Goal: Information Seeking & Learning: Learn about a topic

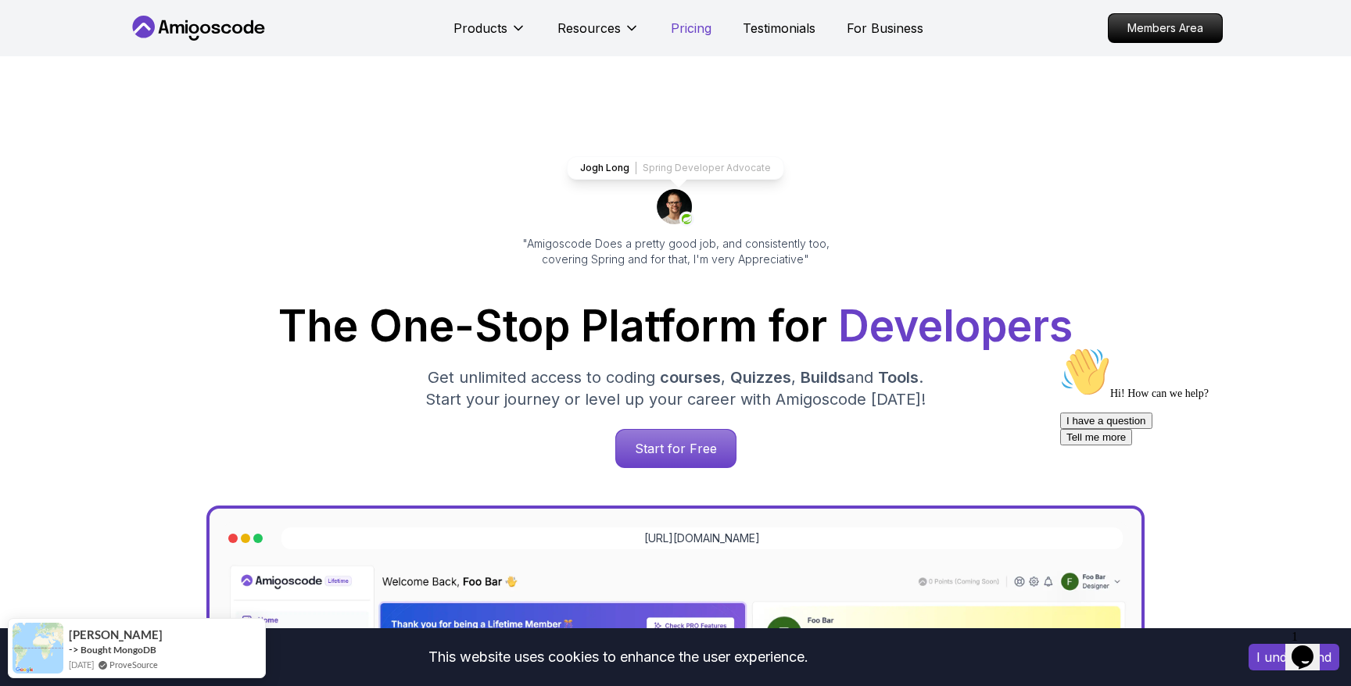
click at [703, 25] on p "Pricing" at bounding box center [691, 28] width 41 height 19
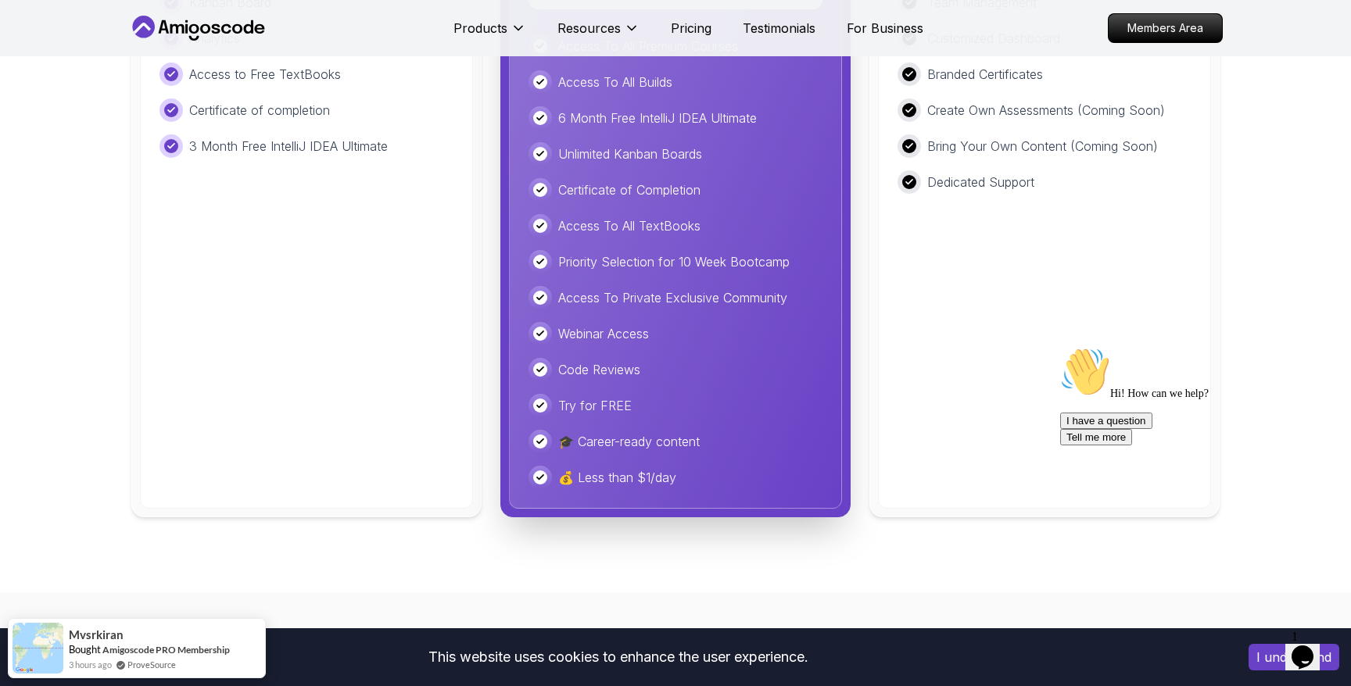
scroll to position [3926, 0]
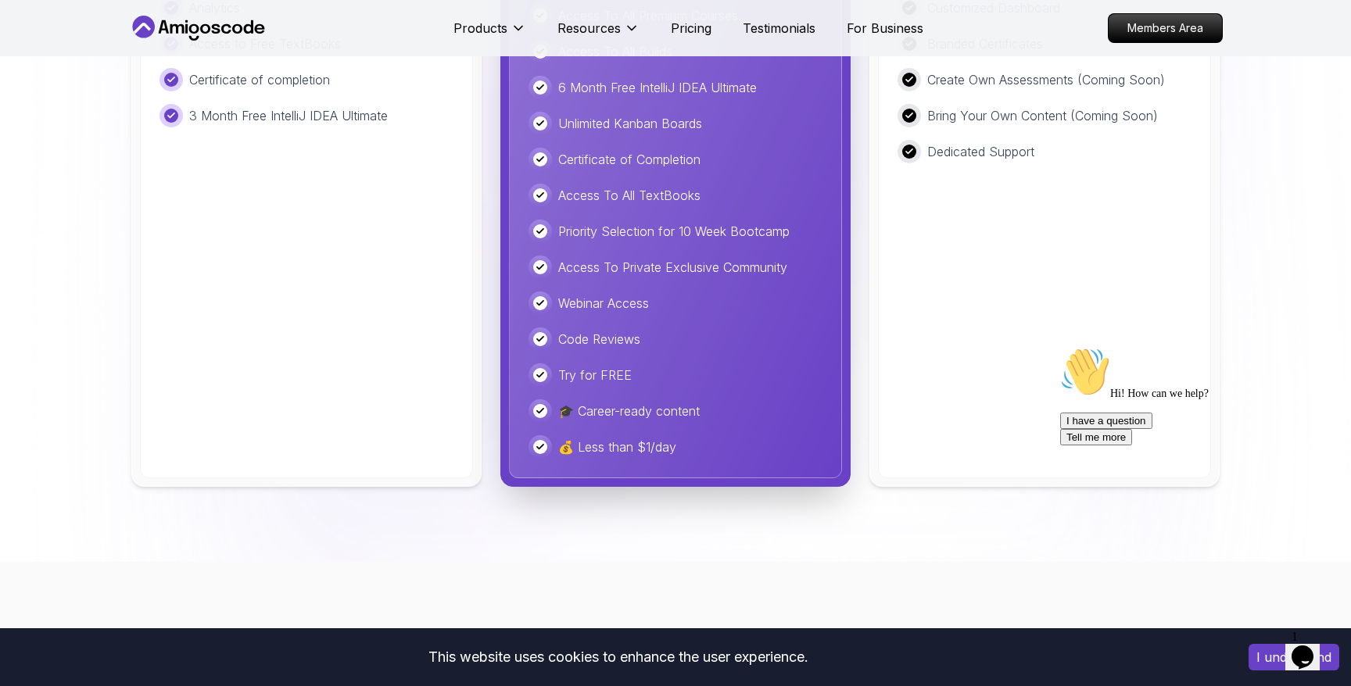
click at [732, 212] on body "This website uses cookies to enhance the user experience. I understand Products…" at bounding box center [675, 655] width 1351 height 9162
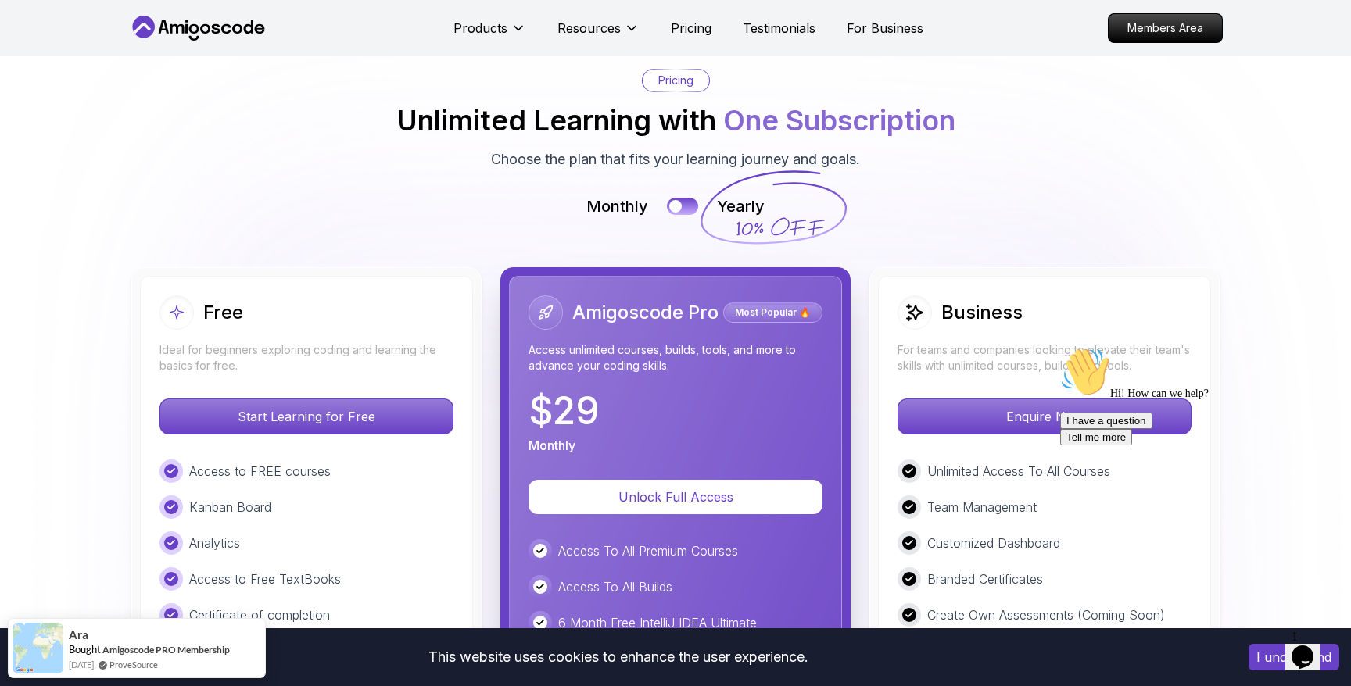
scroll to position [3385, 0]
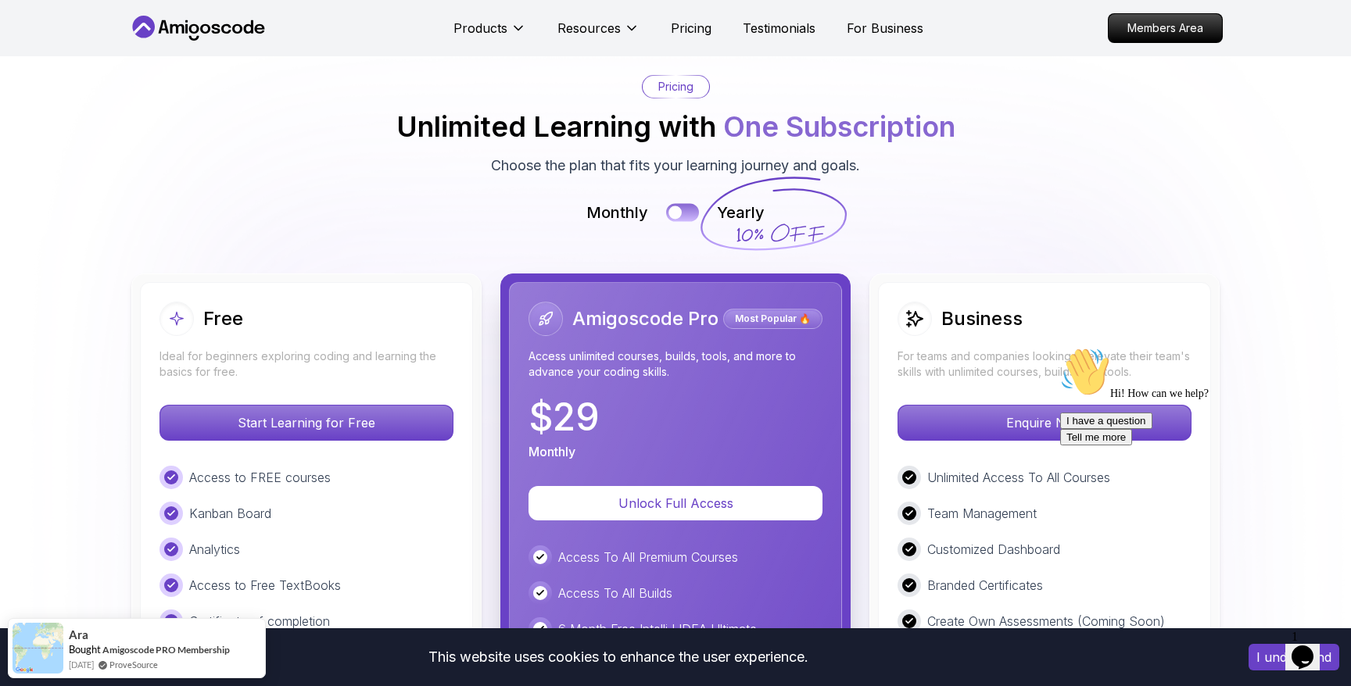
click at [682, 208] on button at bounding box center [682, 212] width 33 height 18
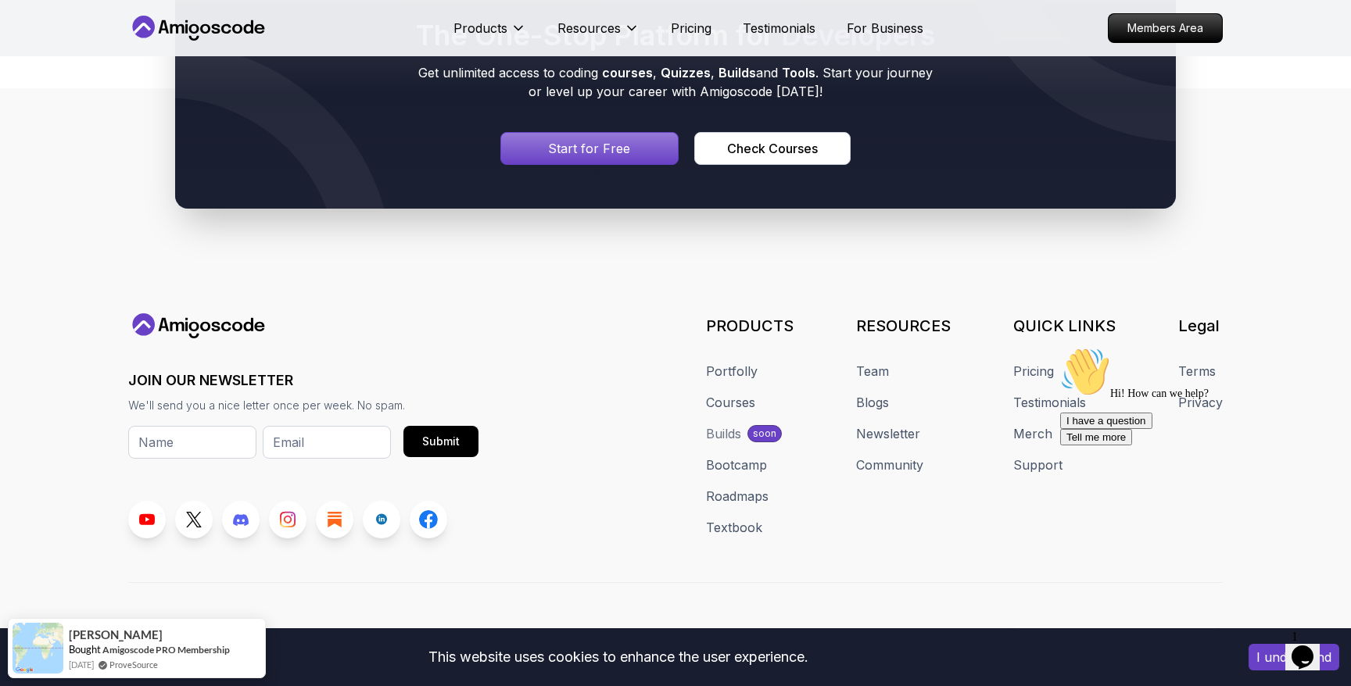
scroll to position [8476, 0]
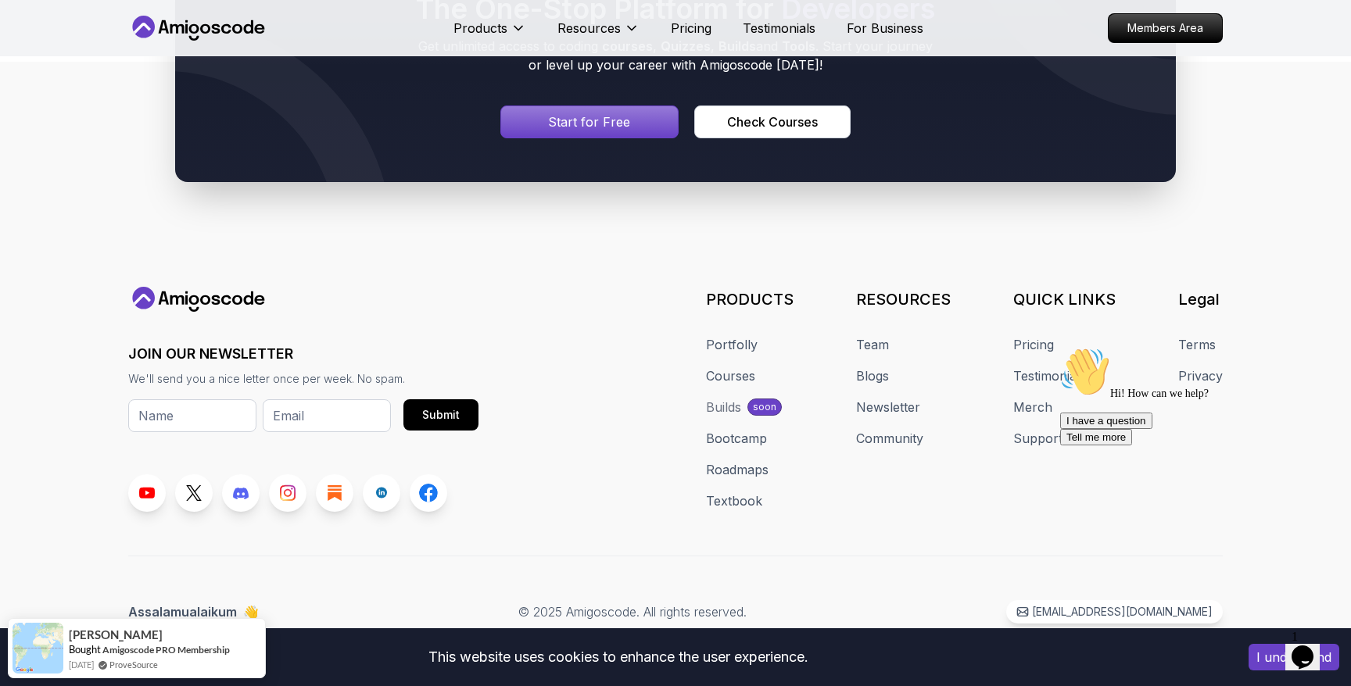
click at [596, 120] on p "Start for Free" at bounding box center [589, 122] width 82 height 19
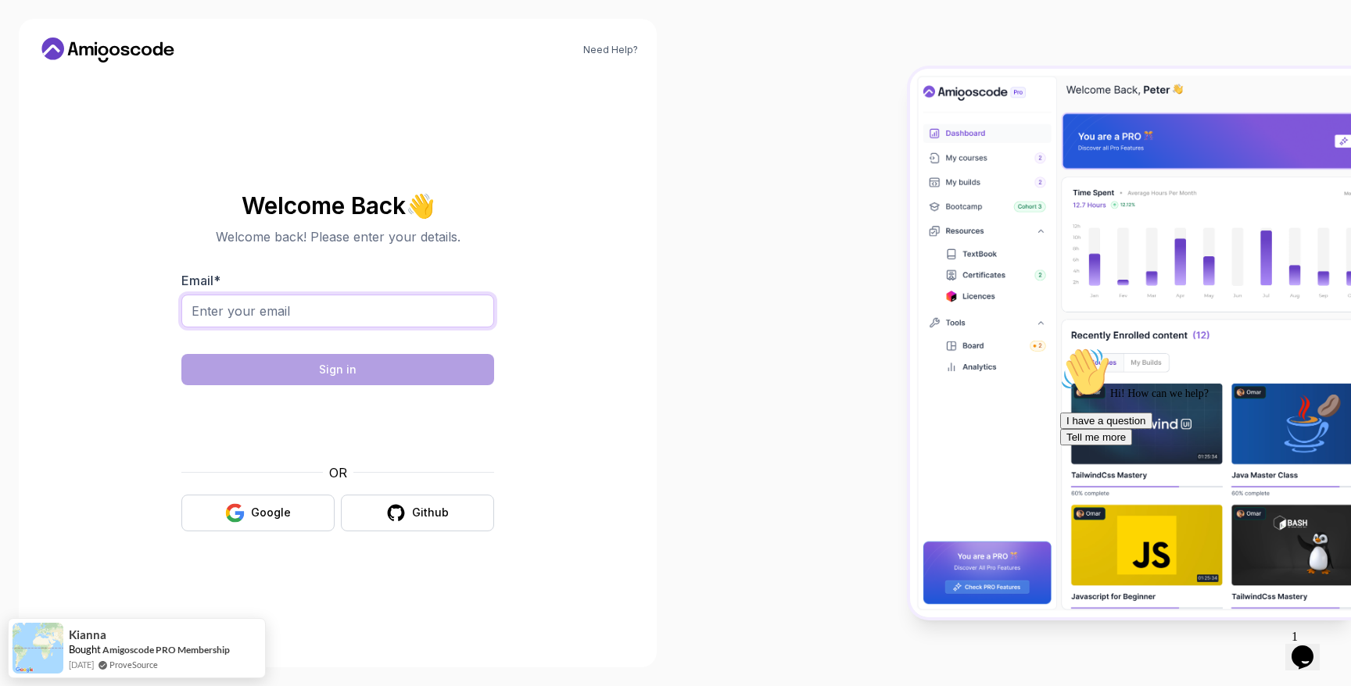
click at [335, 317] on input "Email *" at bounding box center [337, 311] width 313 height 33
type input "michaelkobycoats@gmail.com"
click at [589, 306] on section "Welcome Back 👋 Welcome back! Please enter your details. Email * michaelkobycoat…" at bounding box center [337, 362] width 525 height 370
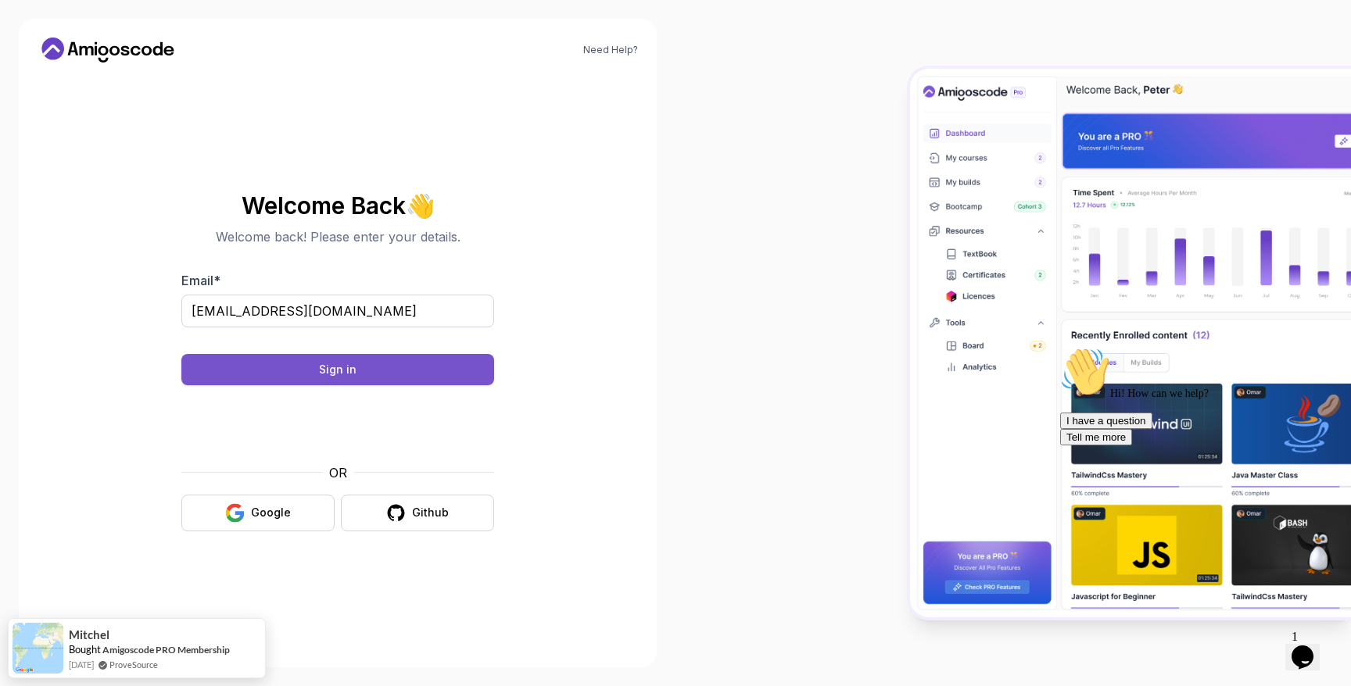
click at [346, 371] on div "Sign in" at bounding box center [338, 370] width 38 height 16
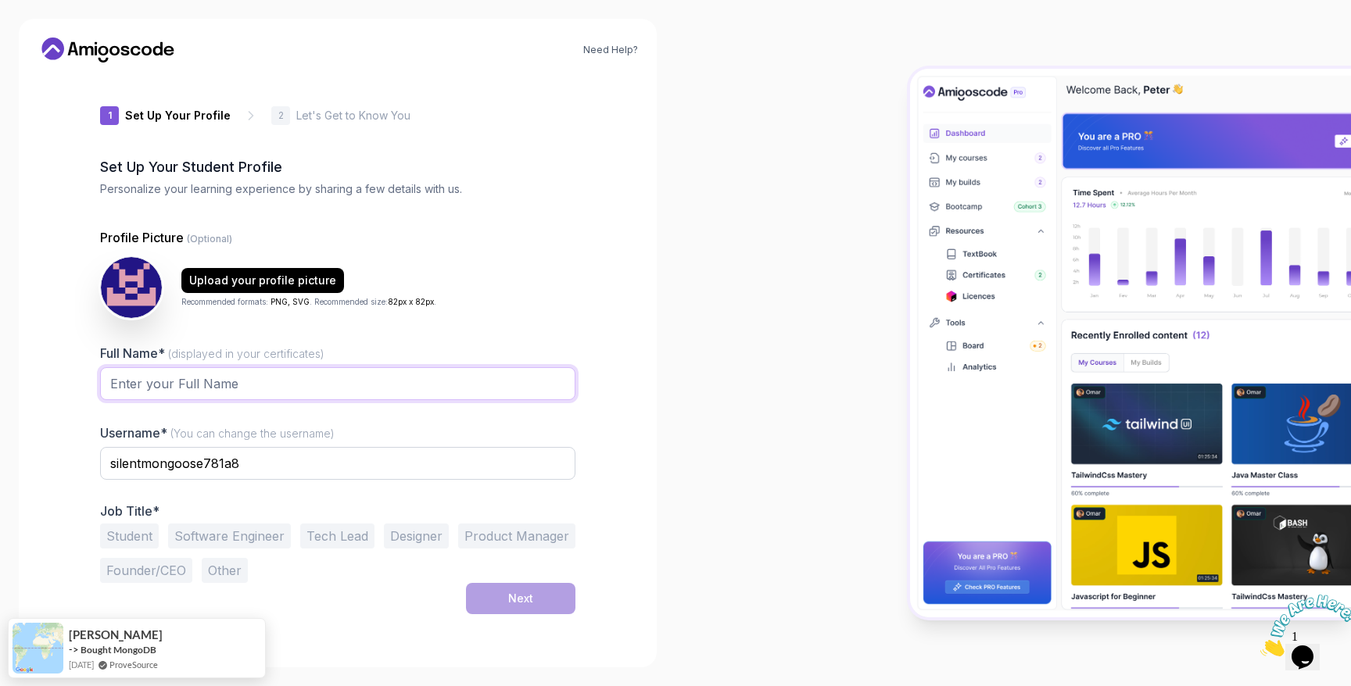
click at [260, 387] on input "Full Name* (displayed in your certificates)" at bounding box center [337, 383] width 475 height 33
type input "M. Koby Coats"
type input "mkobycoats"
click at [249, 537] on button "Software Engineer" at bounding box center [229, 536] width 123 height 25
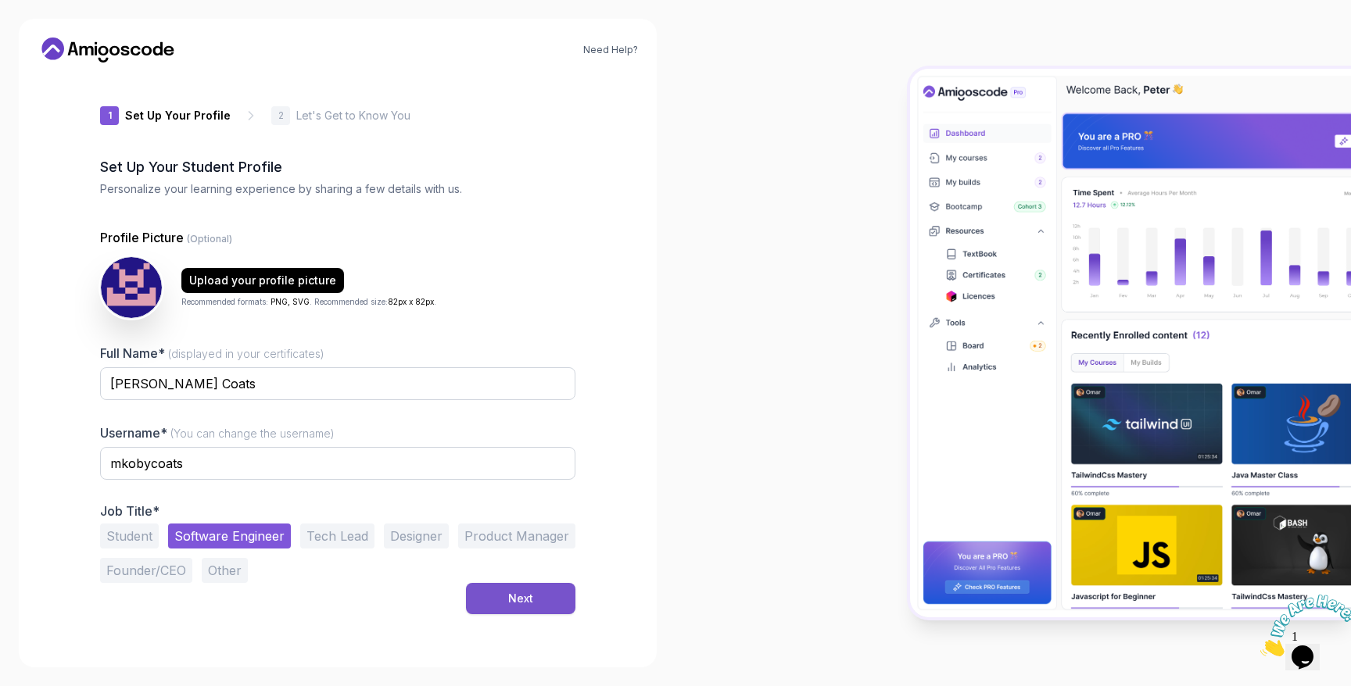
click at [535, 592] on button "Next" at bounding box center [520, 598] width 109 height 31
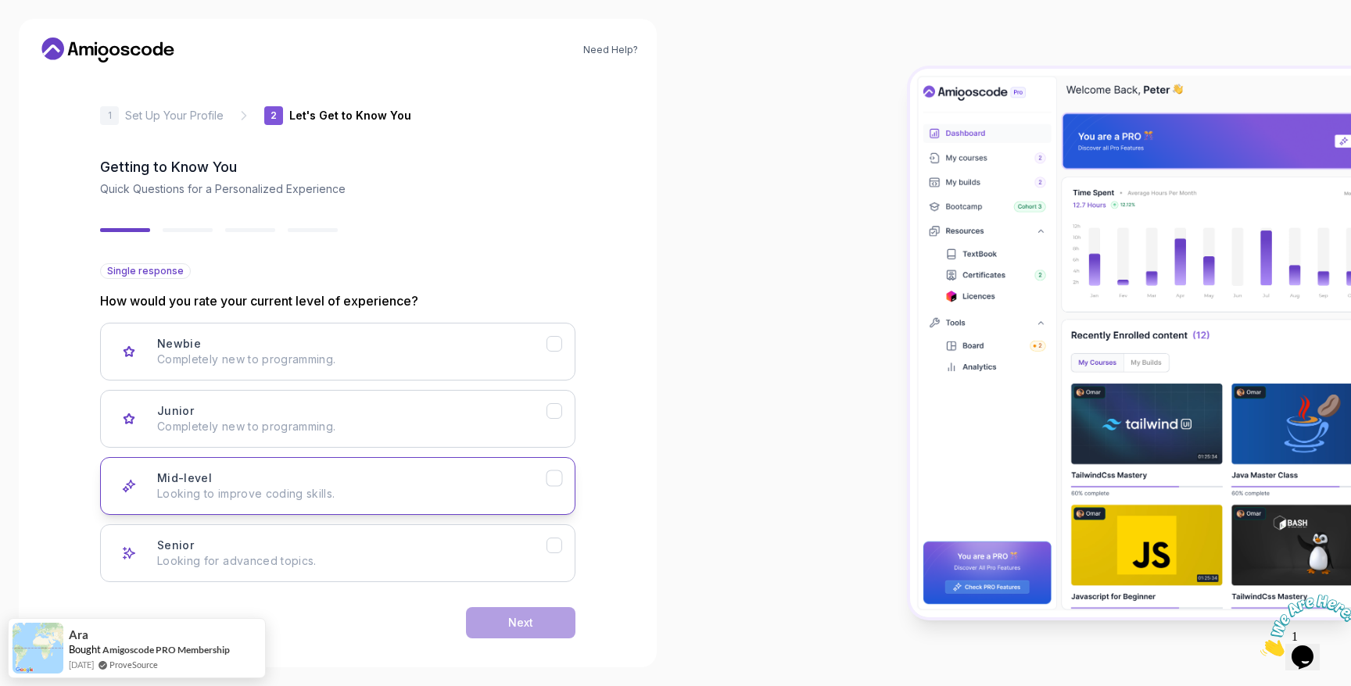
click at [372, 486] on p "Looking to improve coding skills." at bounding box center [351, 494] width 389 height 16
click at [382, 546] on div "Senior Looking for advanced topics." at bounding box center [351, 553] width 389 height 31
click at [392, 503] on button "Mid-level Looking to improve coding skills." at bounding box center [337, 486] width 475 height 58
click at [306, 560] on p "Looking for advanced topics." at bounding box center [351, 561] width 389 height 16
click at [503, 628] on button "Next" at bounding box center [520, 622] width 109 height 31
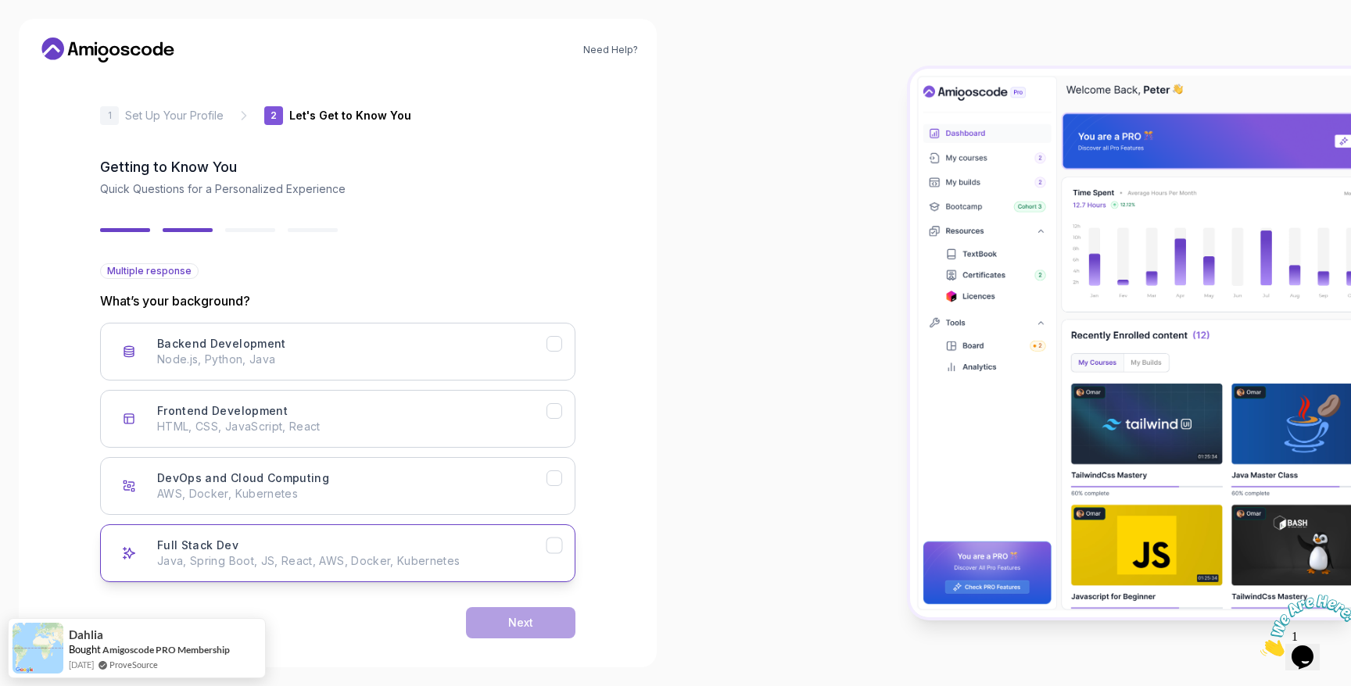
click at [396, 553] on p "Java, Spring Boot, JS, React, AWS, Docker, Kubernetes" at bounding box center [351, 561] width 389 height 16
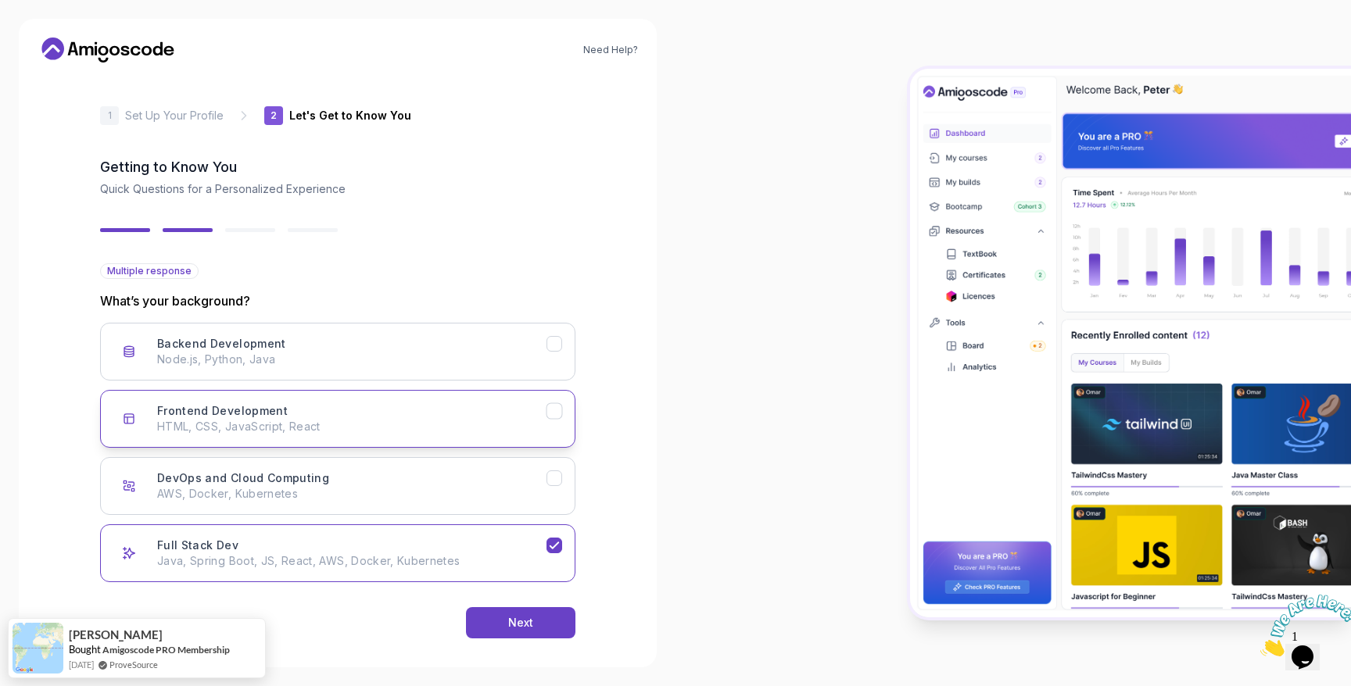
click at [376, 427] on p "HTML, CSS, JavaScript, React" at bounding box center [351, 427] width 389 height 16
click at [360, 357] on p "Node.js, Python, Java" at bounding box center [351, 360] width 389 height 16
click at [521, 625] on div "Next" at bounding box center [520, 623] width 25 height 16
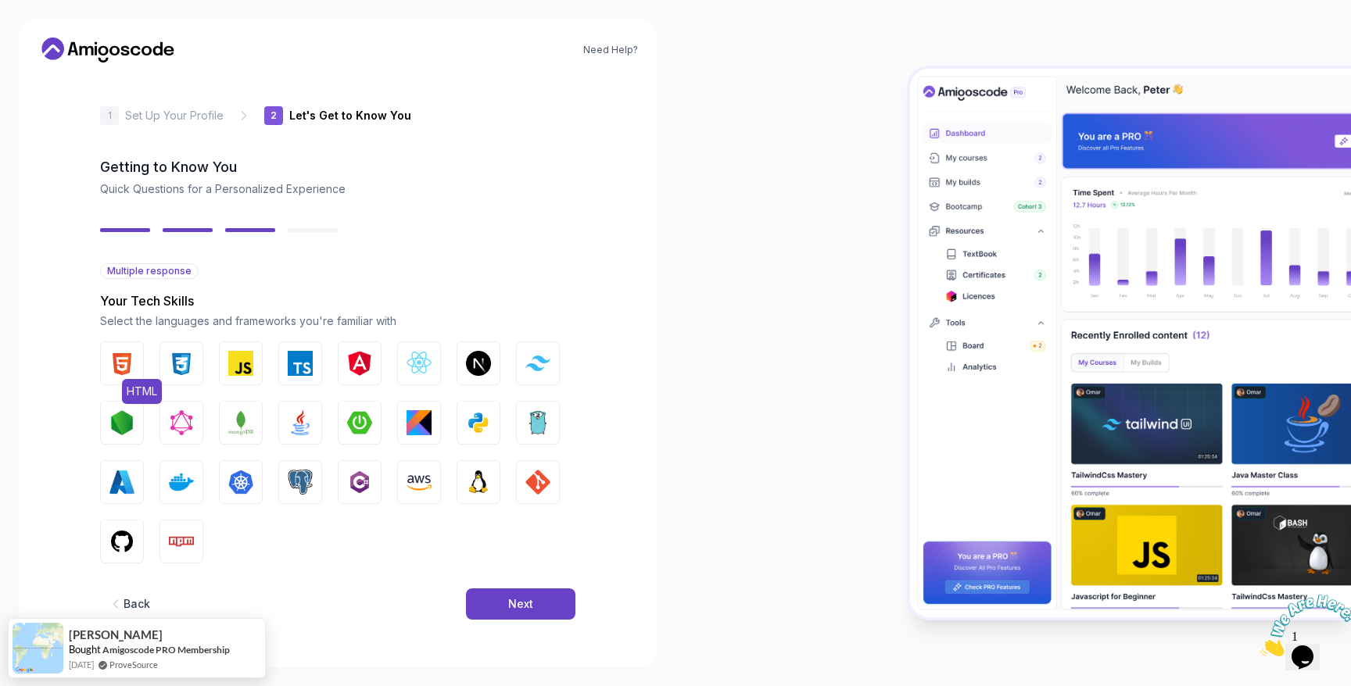
click at [134, 364] on img "button" at bounding box center [121, 363] width 25 height 25
click at [192, 365] on img "button" at bounding box center [181, 363] width 25 height 25
click at [349, 378] on button "Angular" at bounding box center [360, 364] width 44 height 44
click at [411, 376] on button "React.js" at bounding box center [419, 364] width 44 height 44
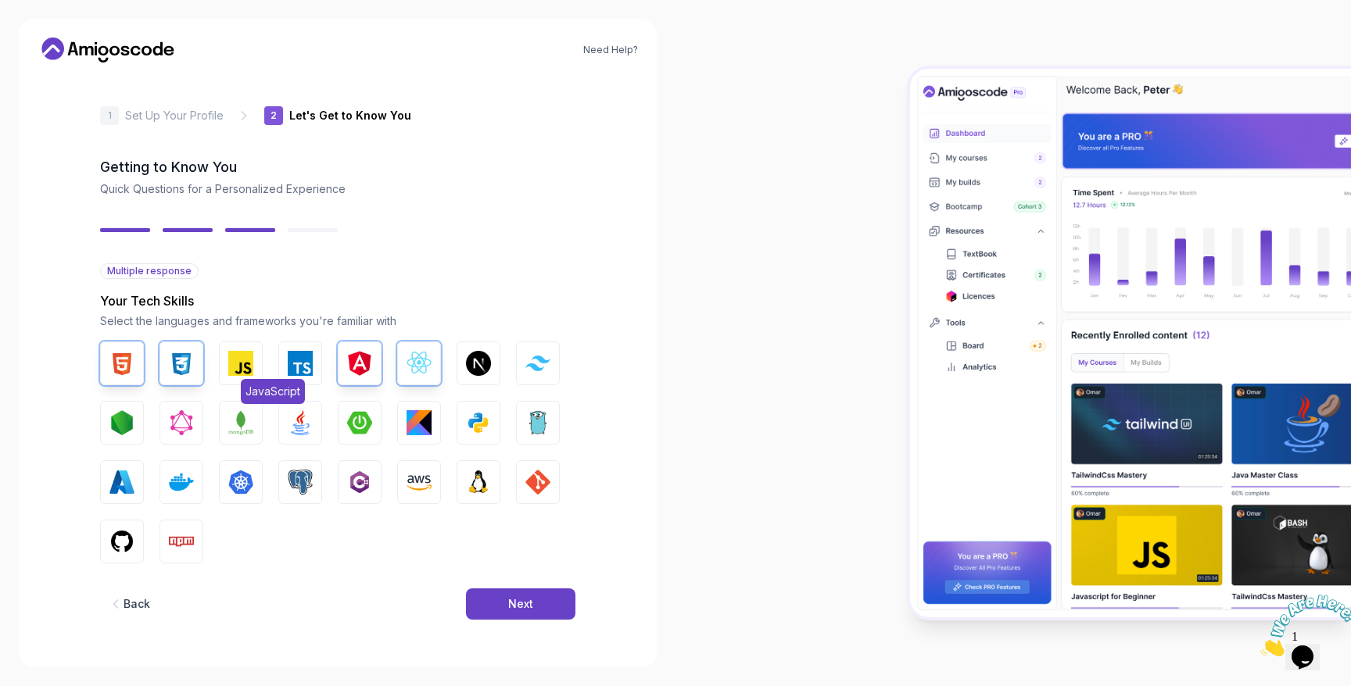
click at [242, 371] on img "button" at bounding box center [240, 363] width 25 height 25
click at [299, 371] on img "button" at bounding box center [300, 363] width 25 height 25
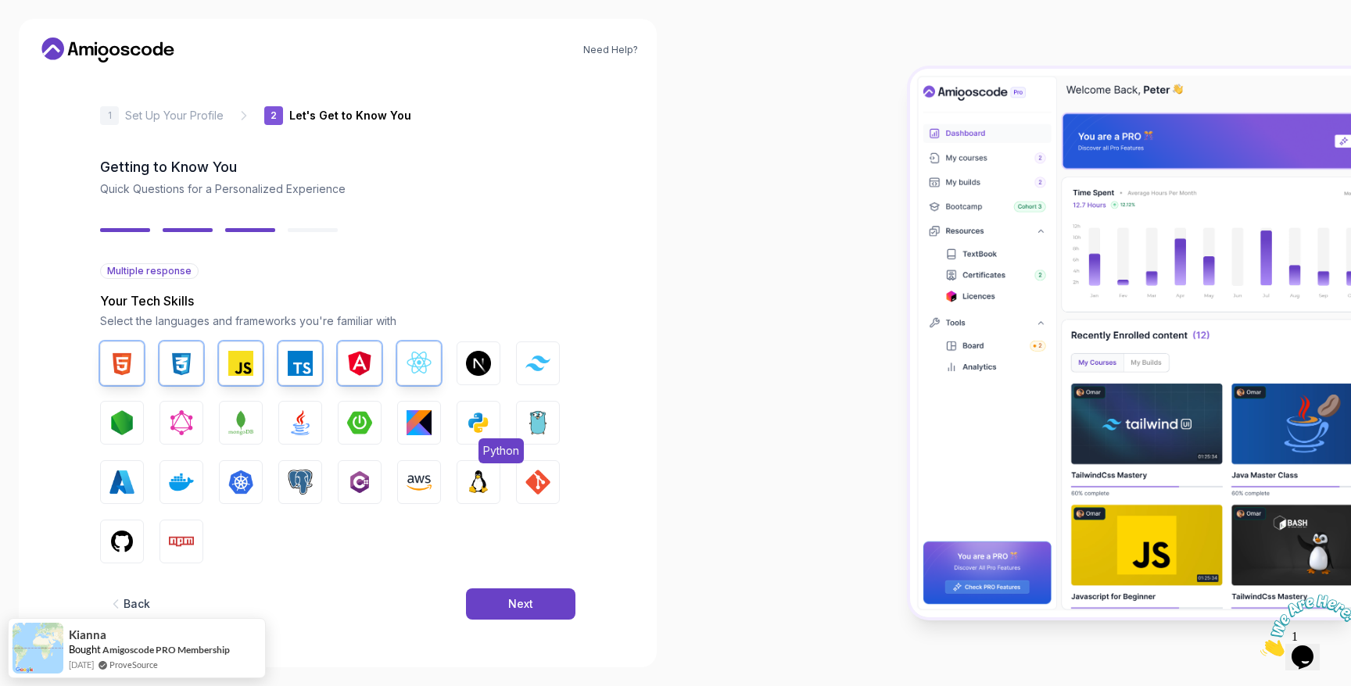
click at [485, 421] on img "button" at bounding box center [478, 422] width 25 height 25
click at [363, 419] on img "button" at bounding box center [359, 422] width 25 height 25
click at [297, 428] on img "button" at bounding box center [300, 422] width 25 height 25
click at [175, 475] on img "button" at bounding box center [181, 482] width 25 height 25
click at [480, 481] on img "button" at bounding box center [478, 482] width 25 height 25
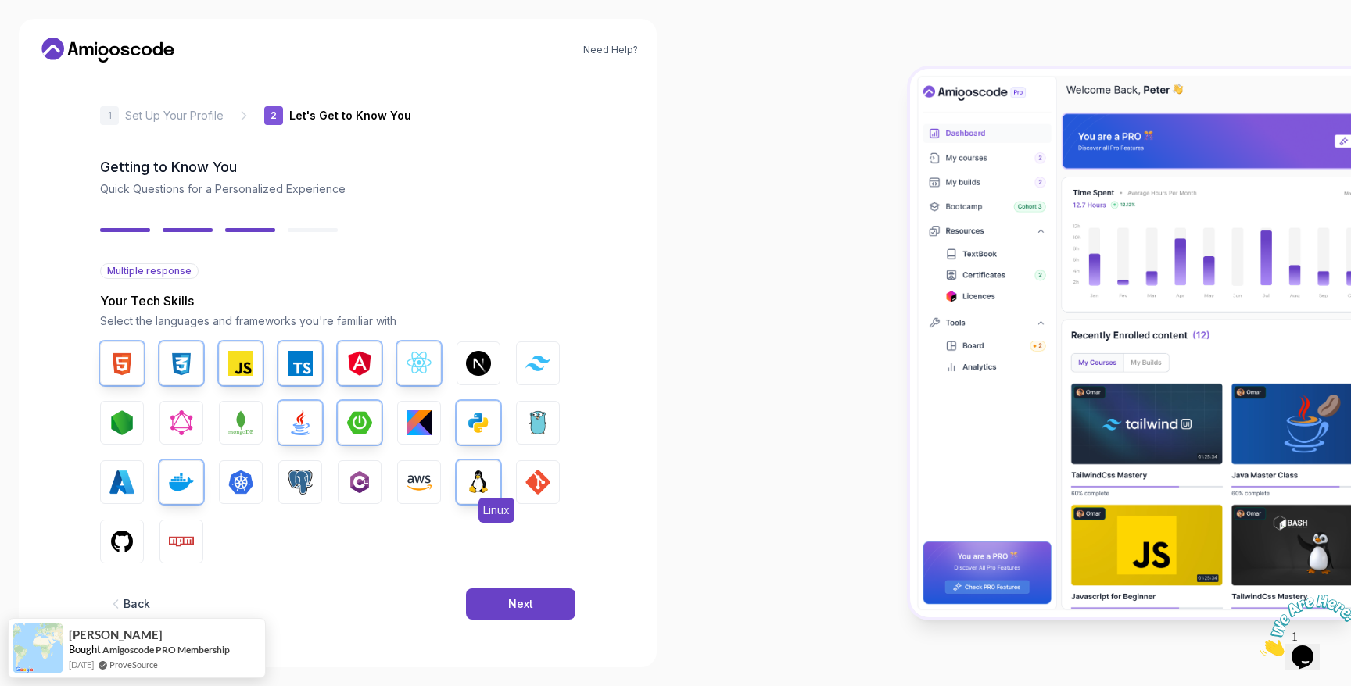
click at [478, 479] on img "button" at bounding box center [478, 482] width 25 height 25
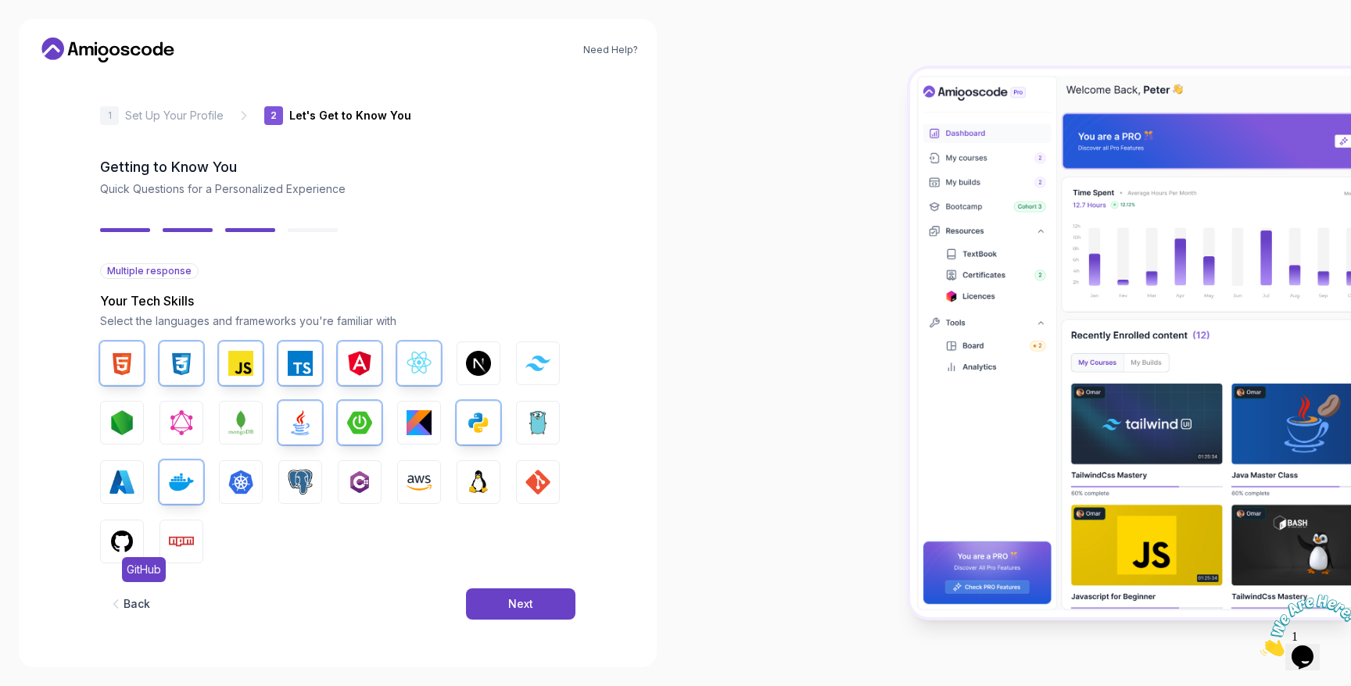
click at [137, 537] on button "GitHub" at bounding box center [122, 542] width 44 height 44
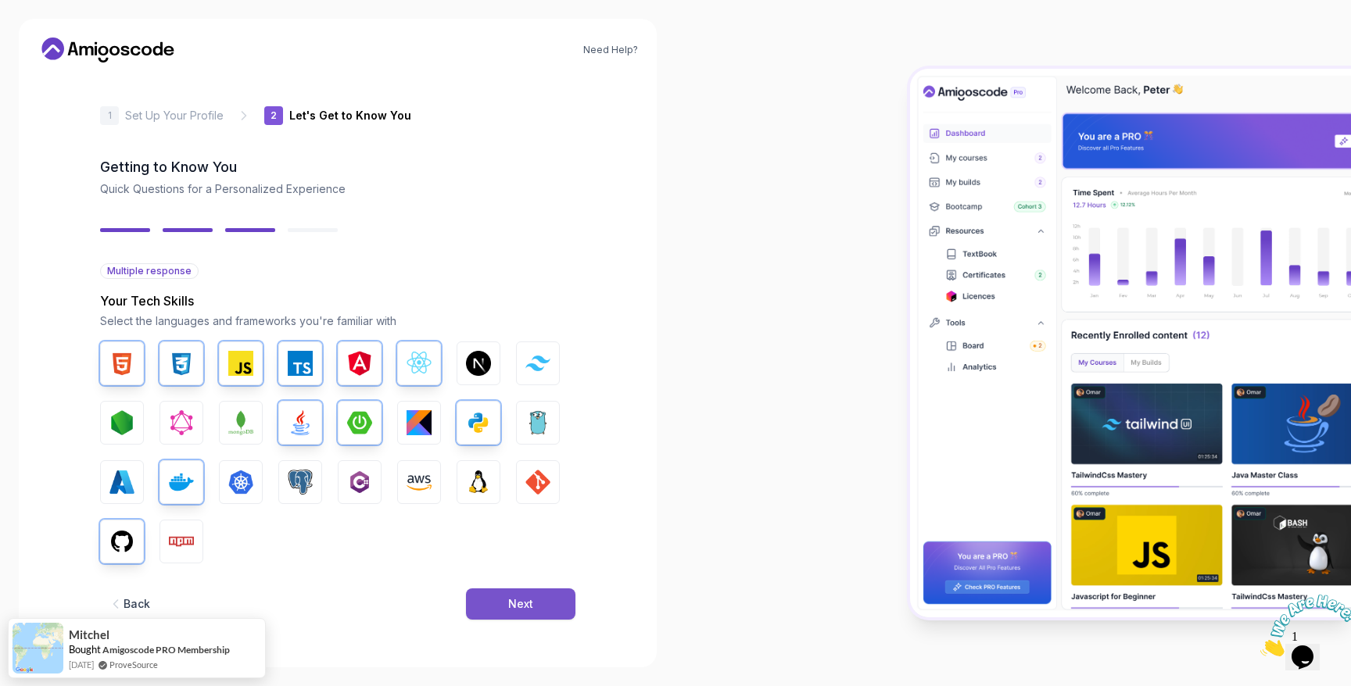
click at [512, 601] on div "Next" at bounding box center [520, 604] width 25 height 16
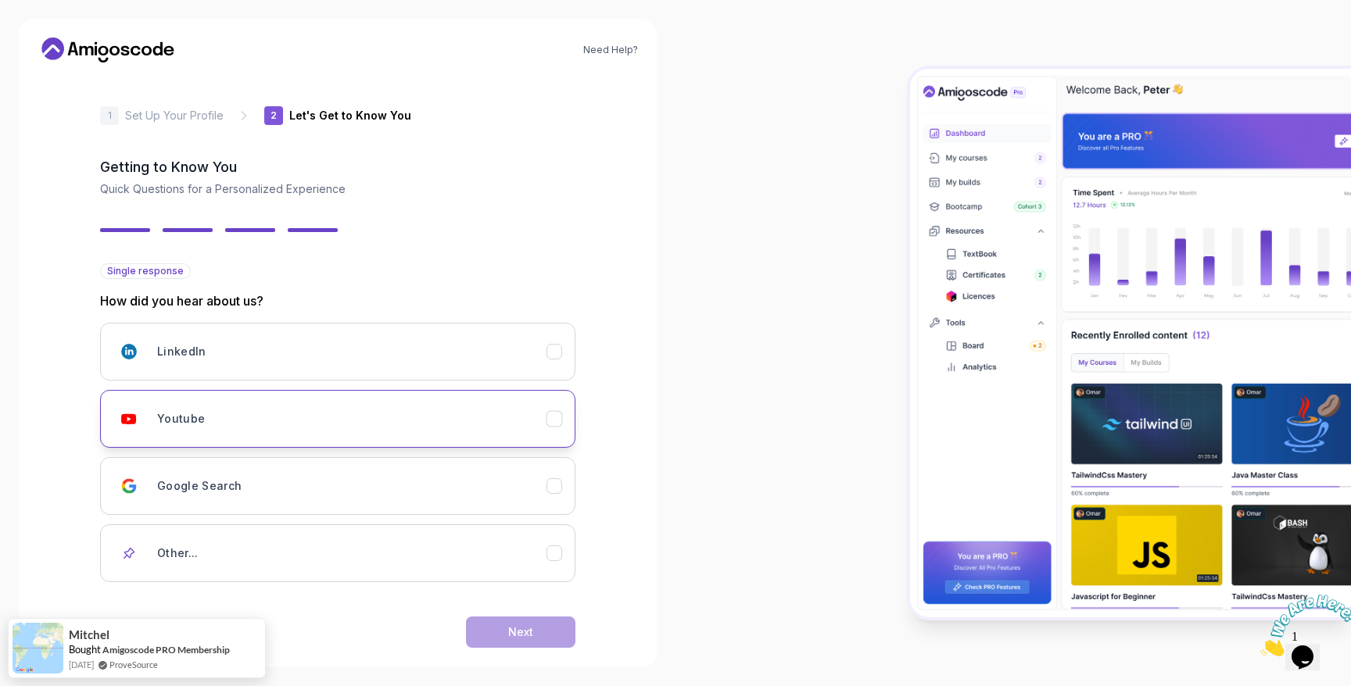
click at [351, 428] on div "Youtube" at bounding box center [351, 418] width 389 height 31
click at [536, 638] on button "Next" at bounding box center [520, 632] width 109 height 31
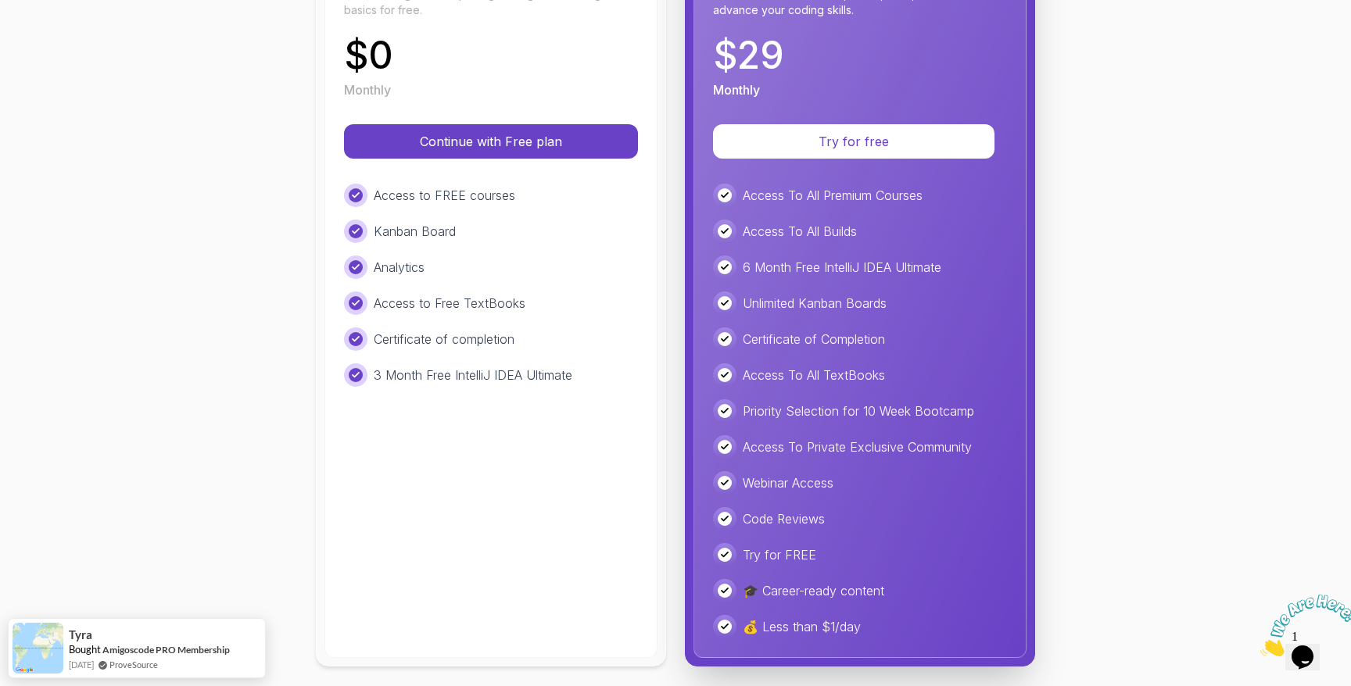
scroll to position [288, 0]
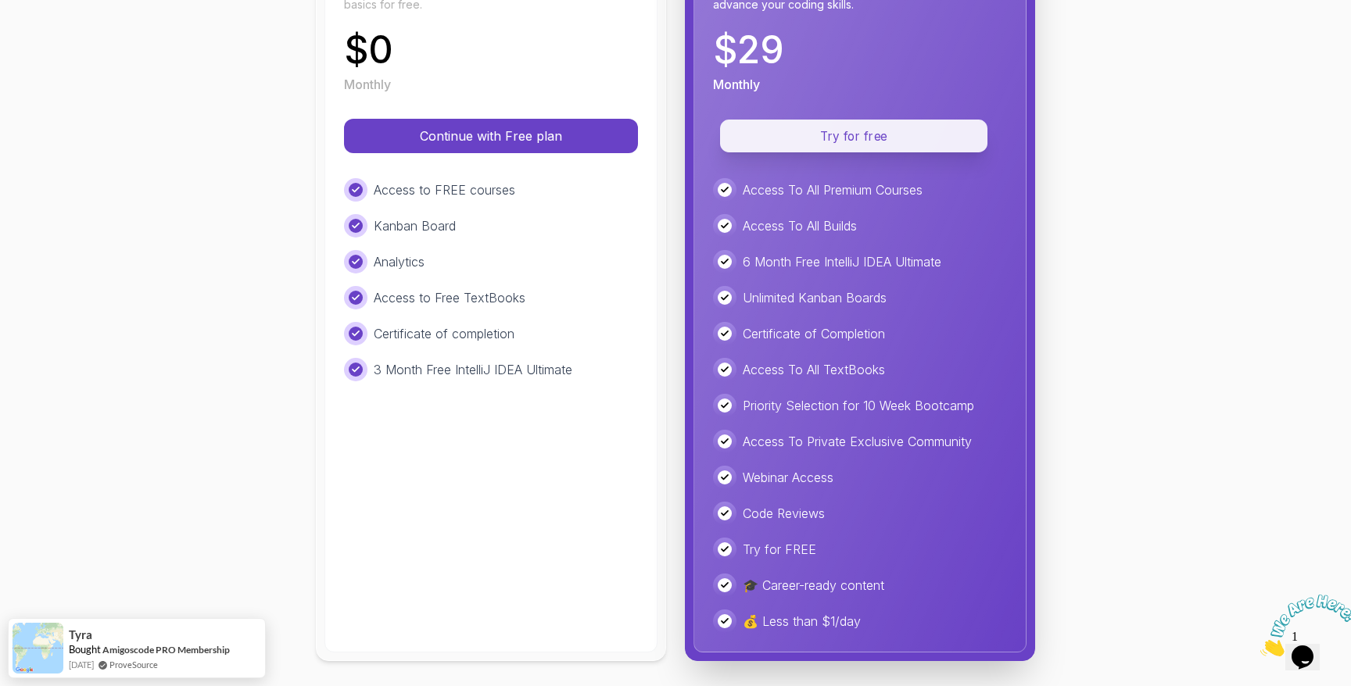
click at [872, 134] on p "Try for free" at bounding box center [853, 136] width 231 height 18
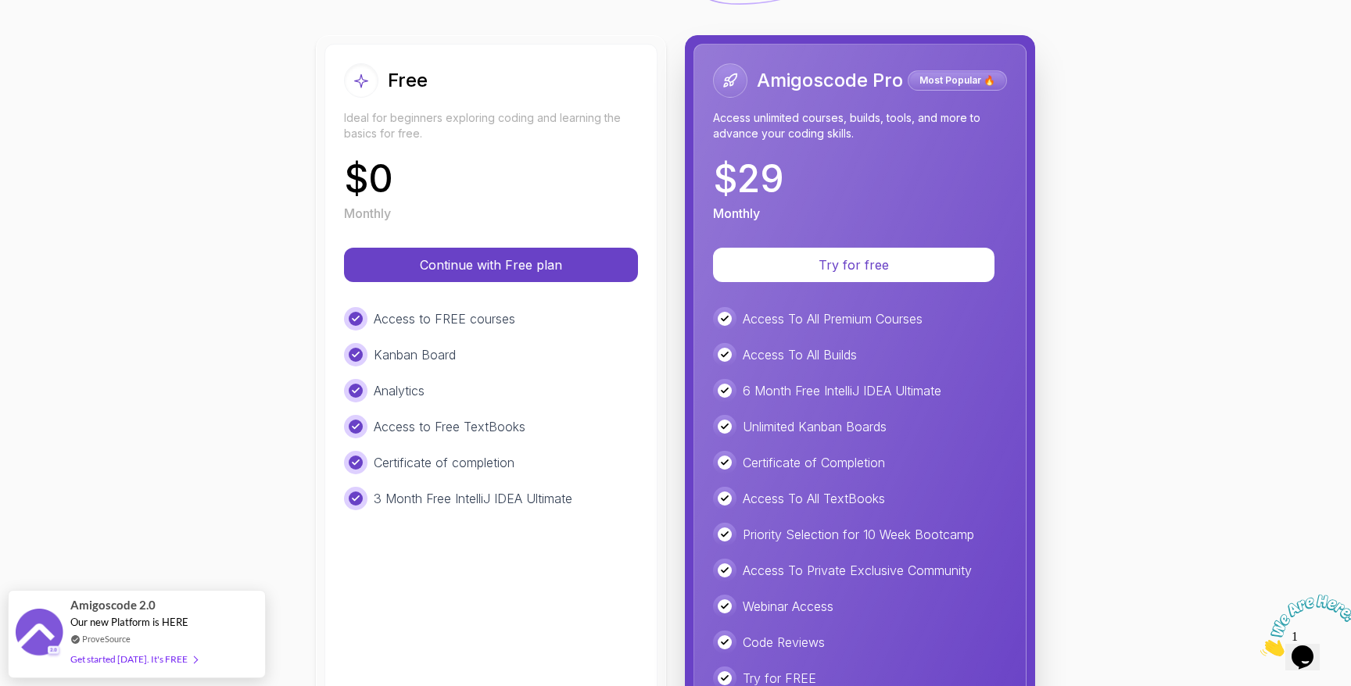
scroll to position [158, 0]
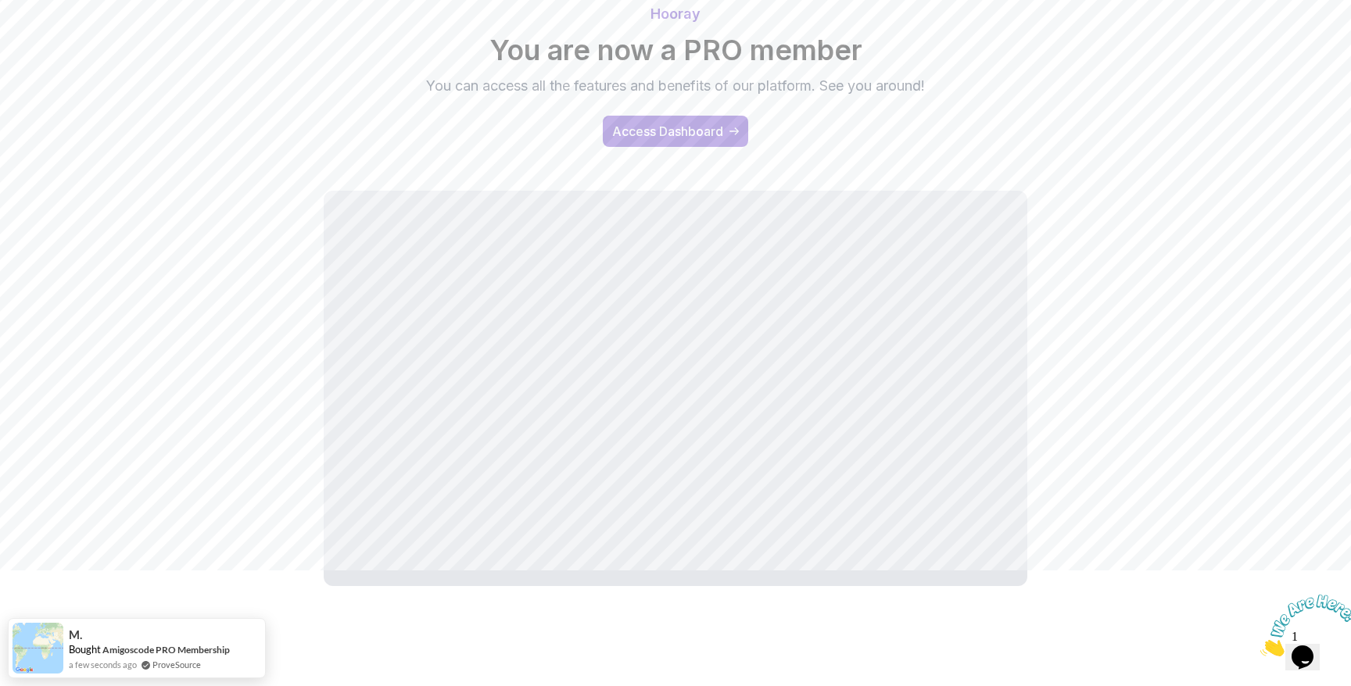
scroll to position [110, 0]
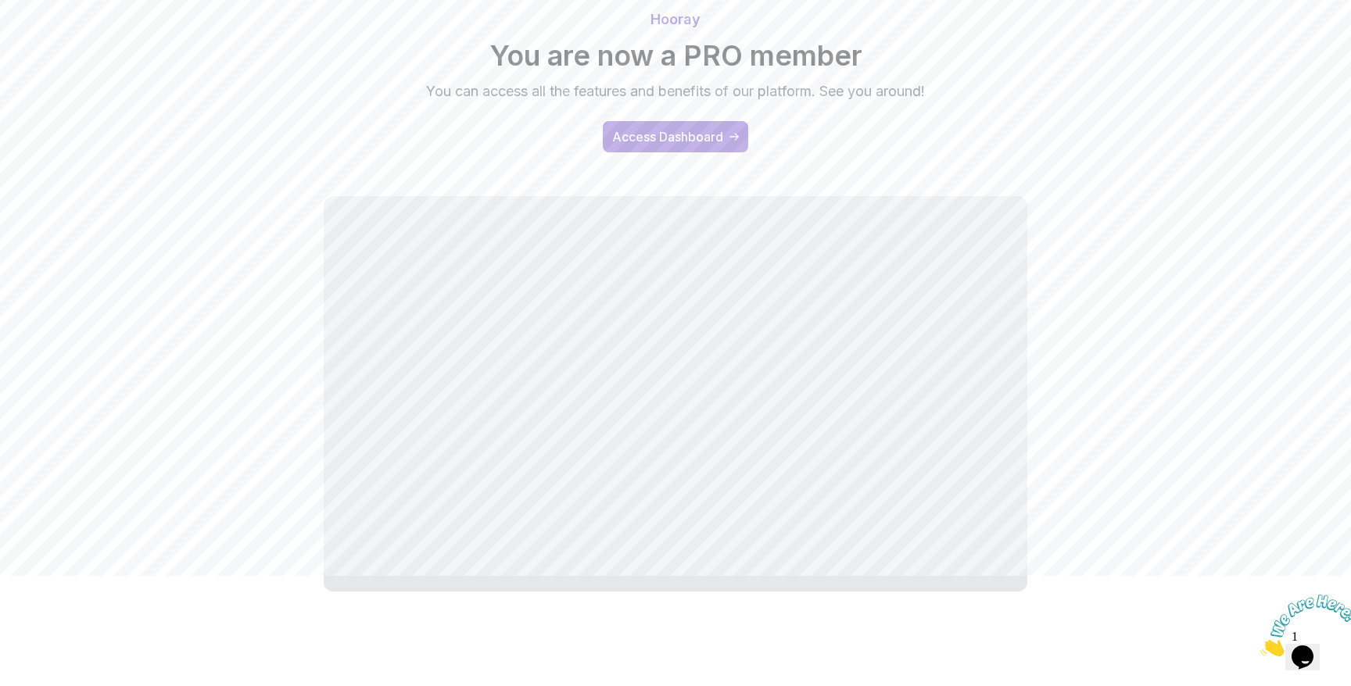
click at [1308, 642] on img at bounding box center [1308, 626] width 97 height 62
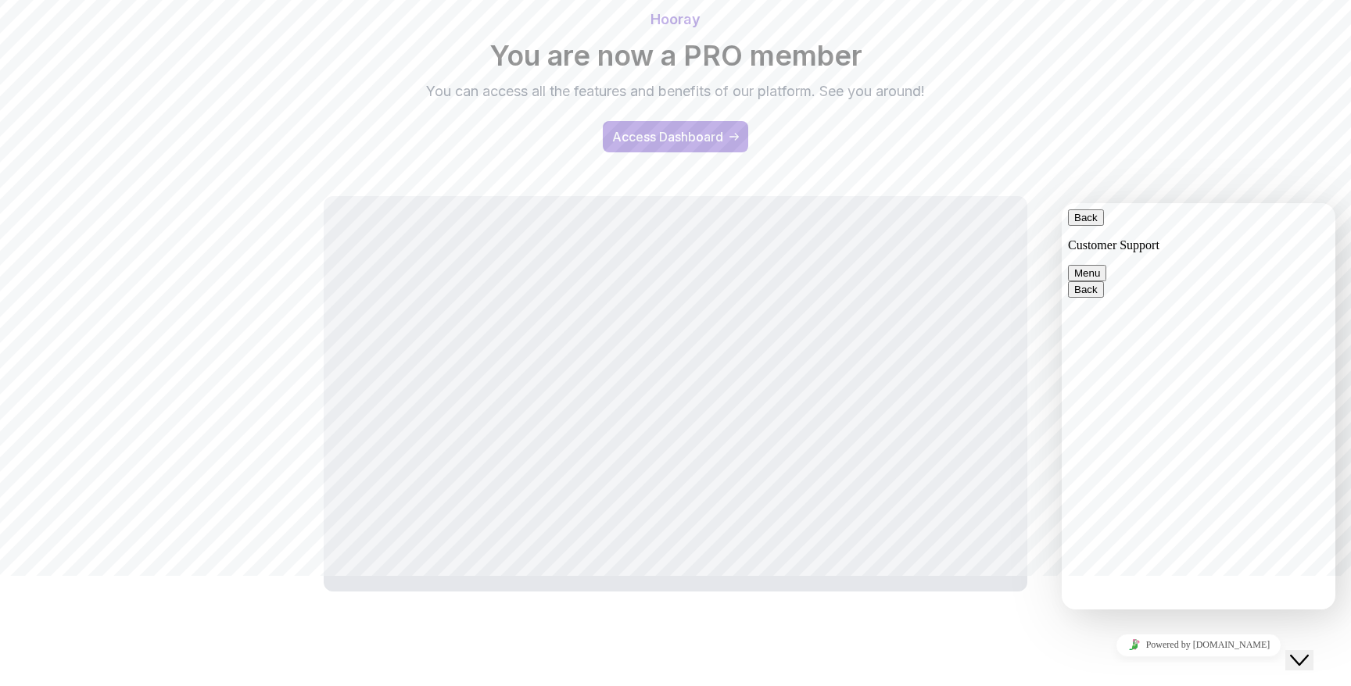
click at [1308, 651] on icon "Close Chat This icon closes the chat window." at bounding box center [1299, 660] width 19 height 19
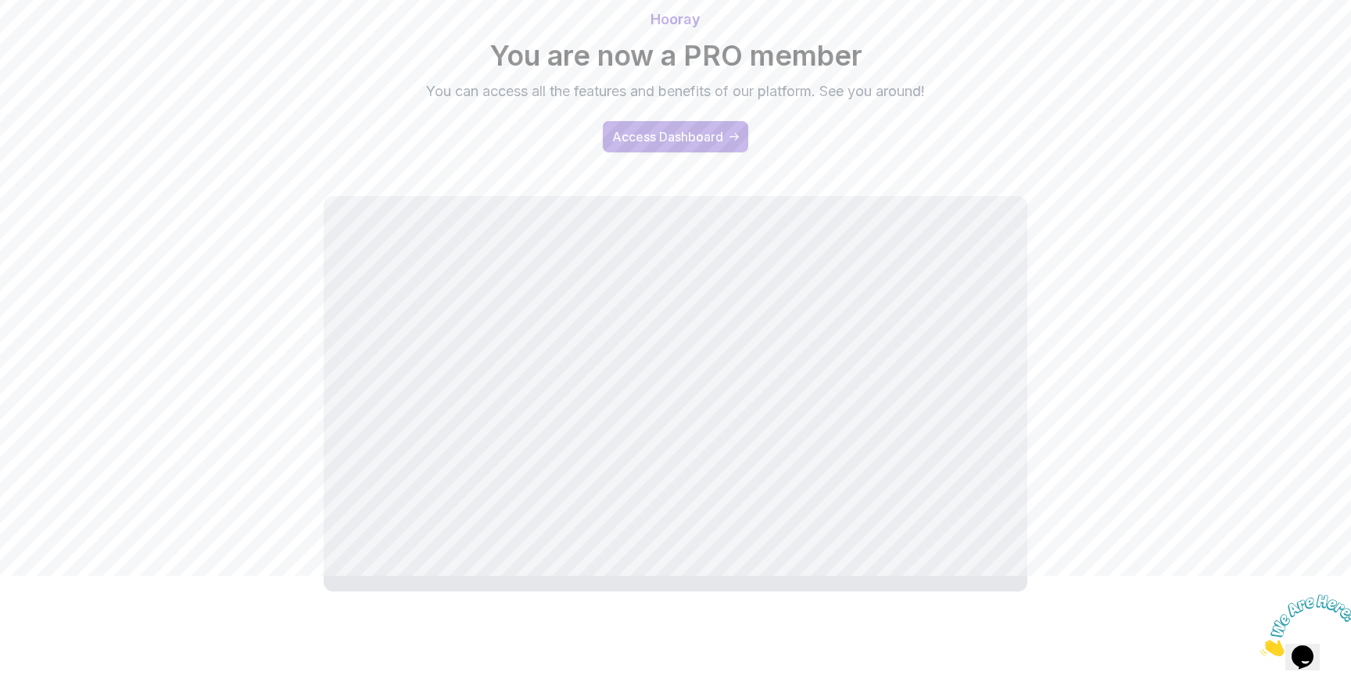
click at [676, 135] on div "Access Dashboard" at bounding box center [667, 136] width 111 height 19
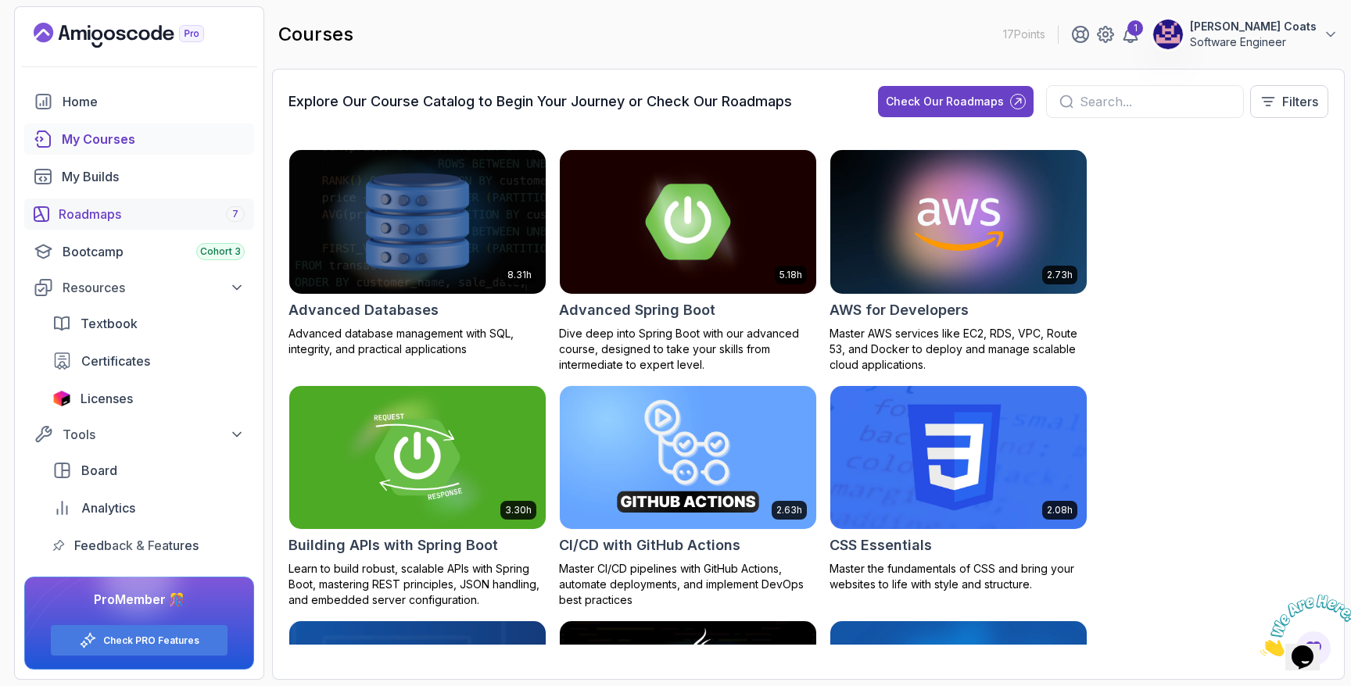
click at [91, 206] on div "Roadmaps 7" at bounding box center [152, 214] width 186 height 19
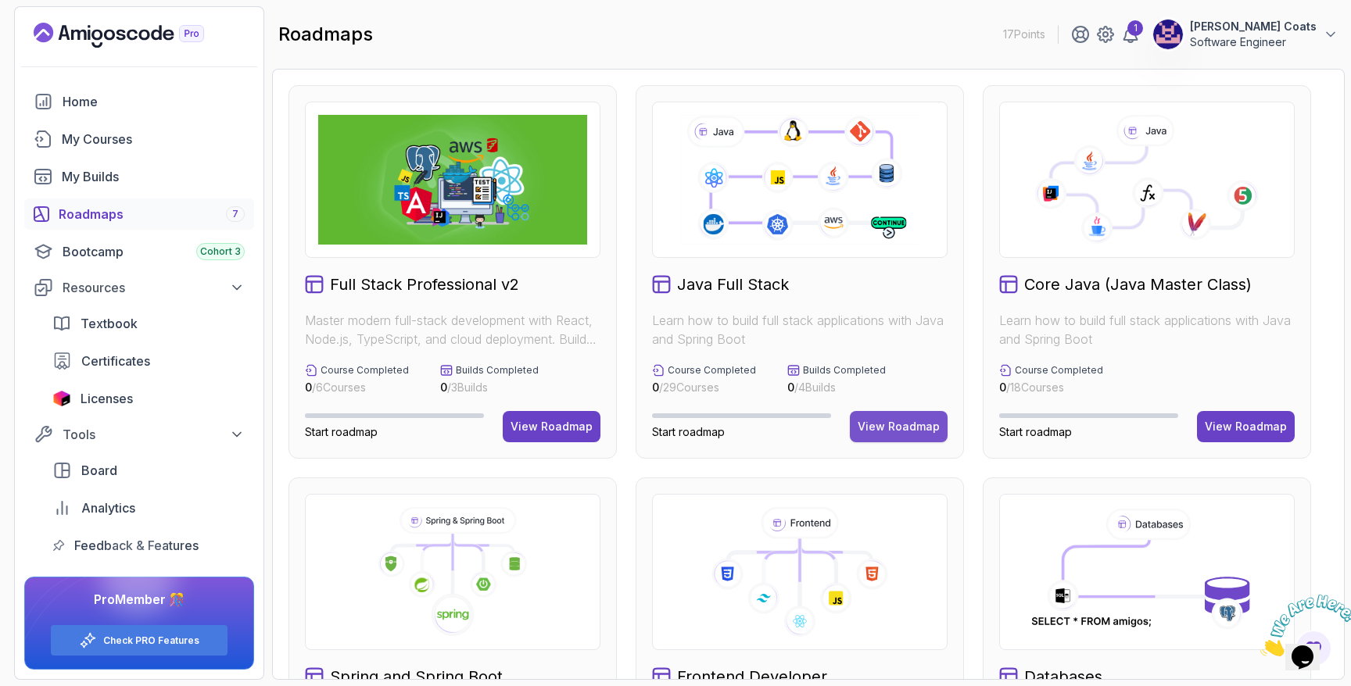
click at [882, 426] on div "View Roadmap" at bounding box center [898, 427] width 82 height 16
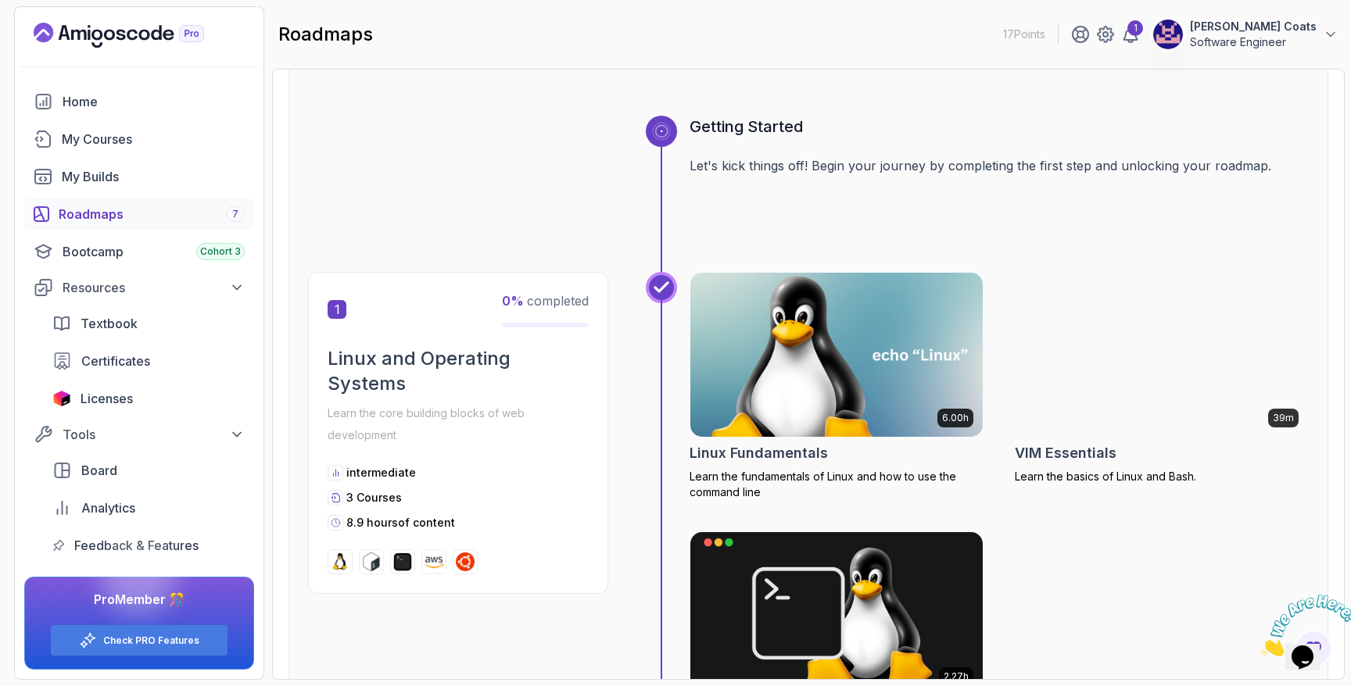
scroll to position [136, 0]
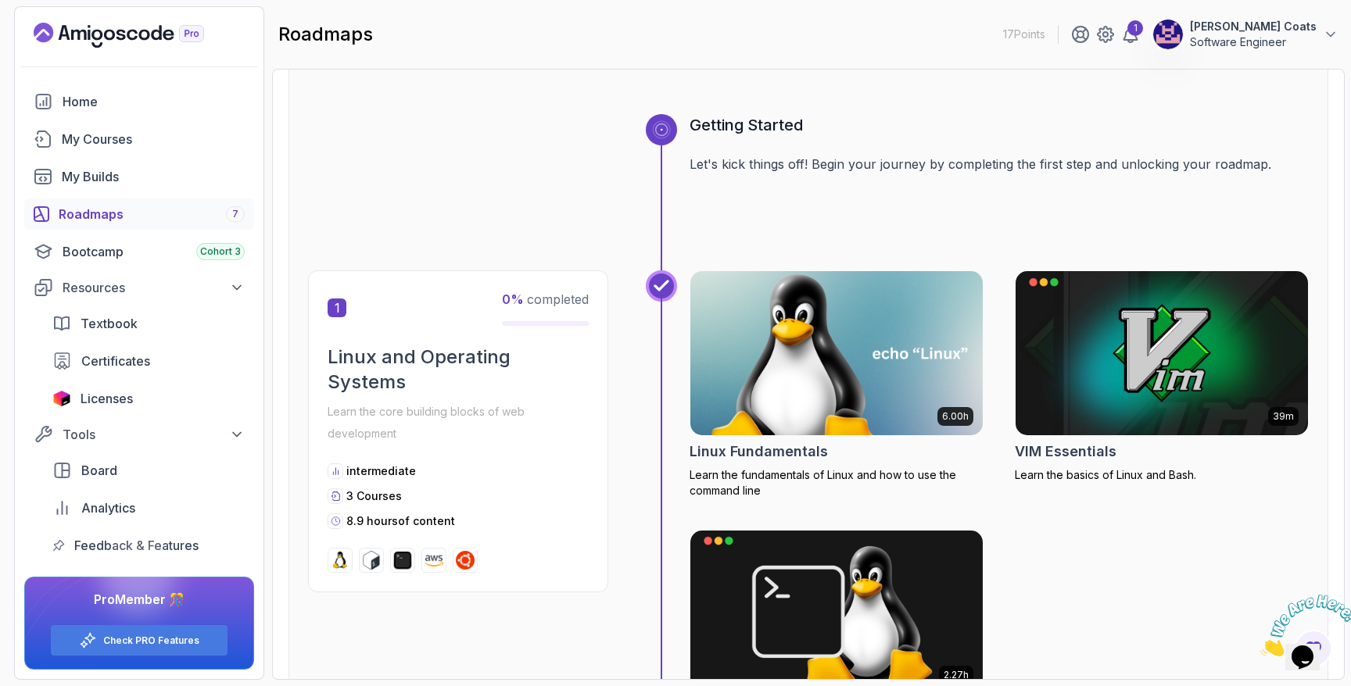
click at [783, 323] on img at bounding box center [836, 353] width 307 height 172
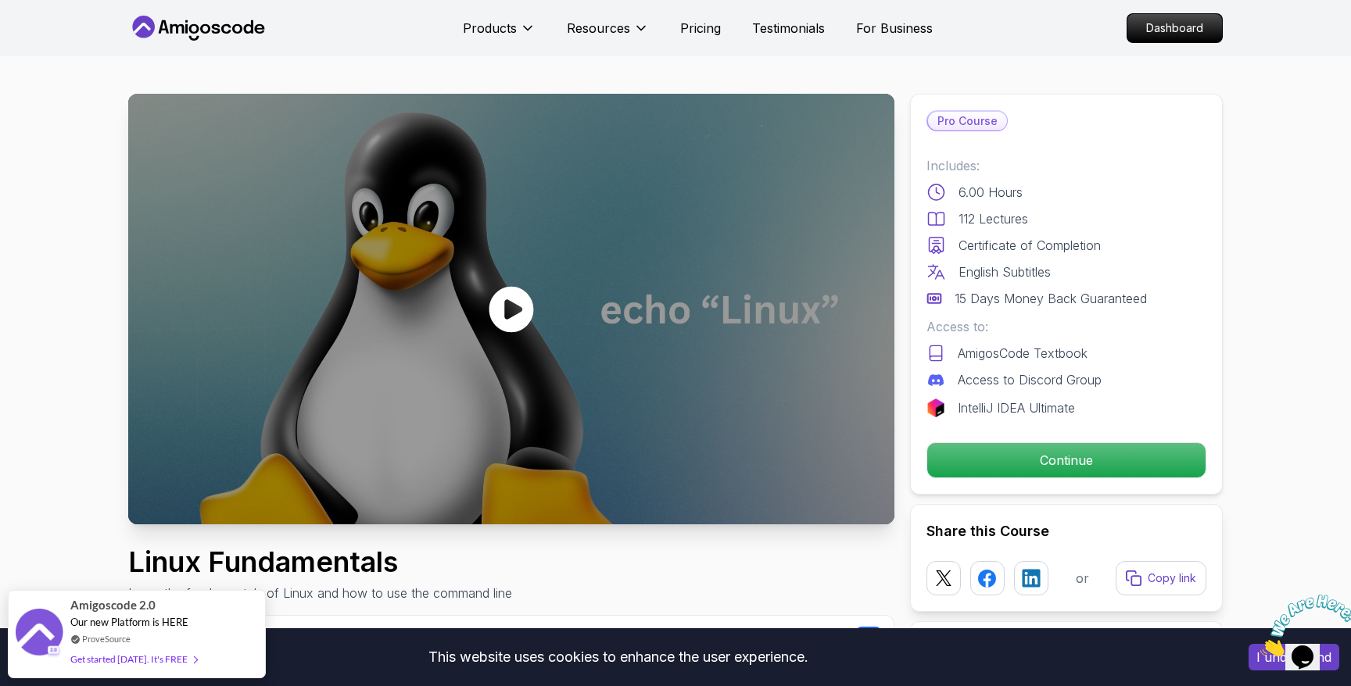
click at [731, 425] on div at bounding box center [511, 309] width 766 height 431
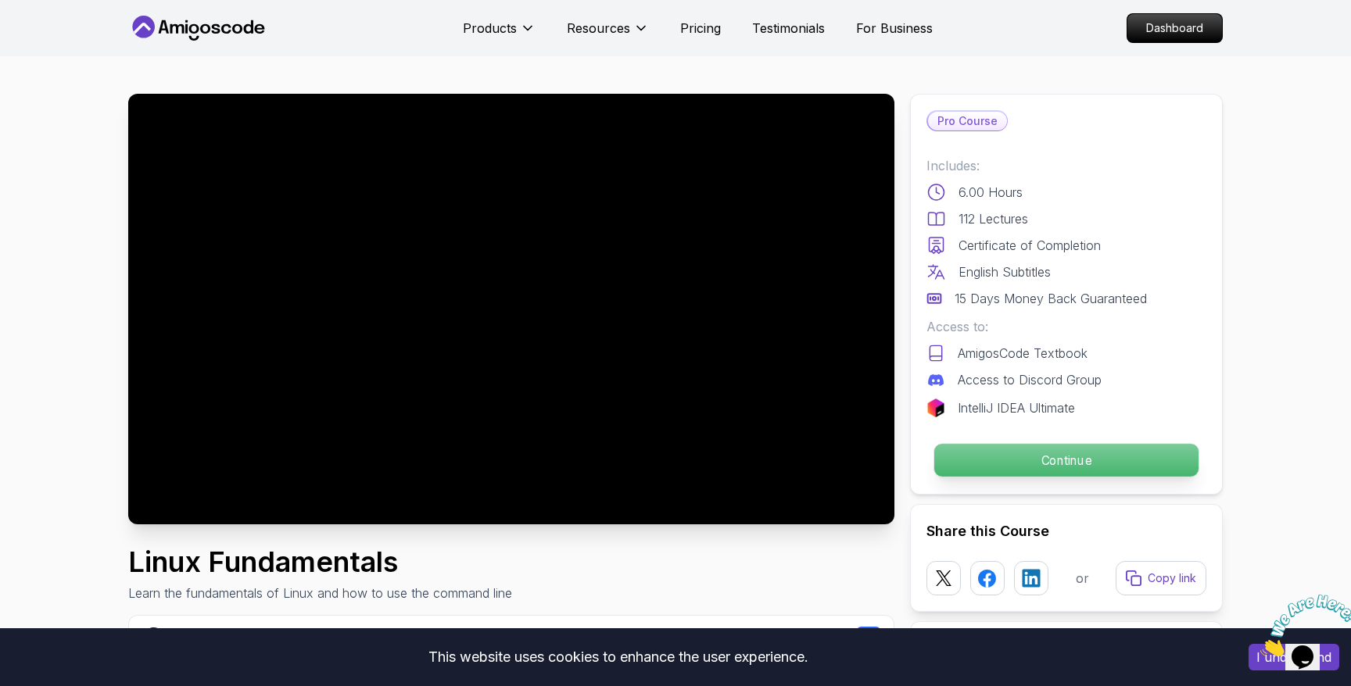
click at [1108, 462] on p "Continue" at bounding box center [1066, 460] width 264 height 33
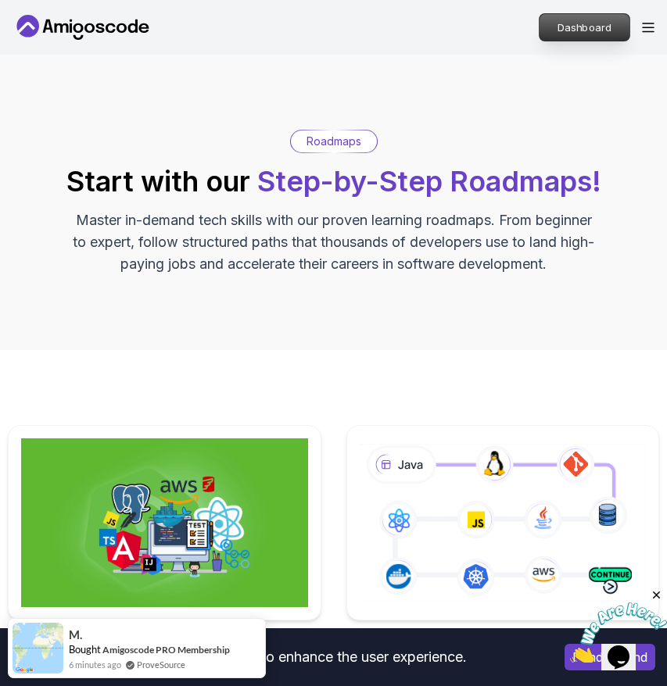
click at [585, 29] on p "Dashboard" at bounding box center [584, 27] width 90 height 27
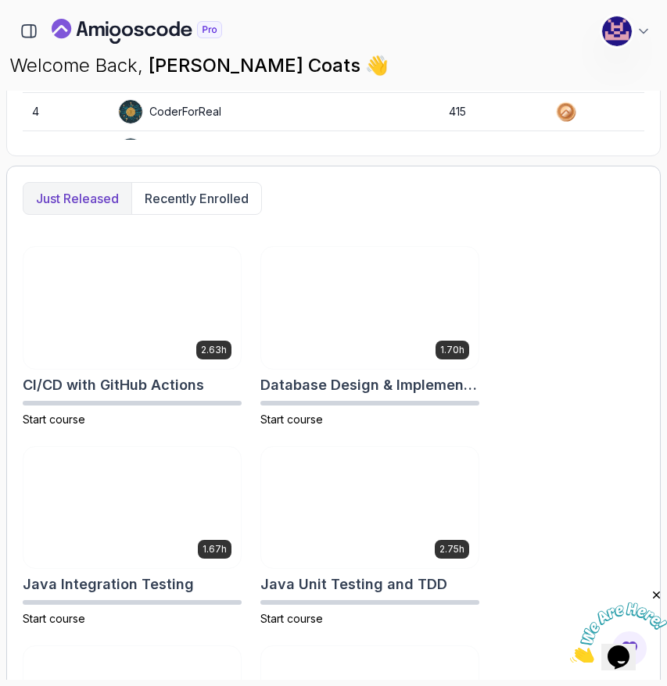
scroll to position [689, 0]
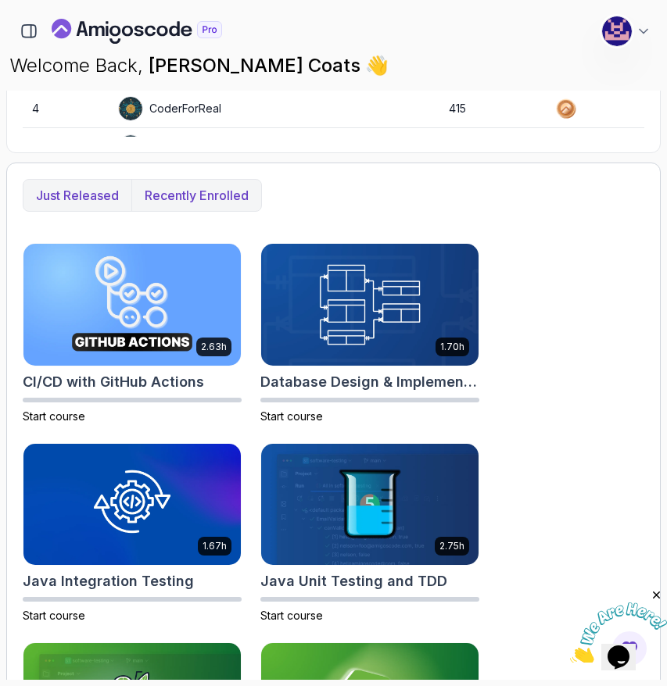
click at [189, 192] on p "Recently enrolled" at bounding box center [197, 195] width 104 height 19
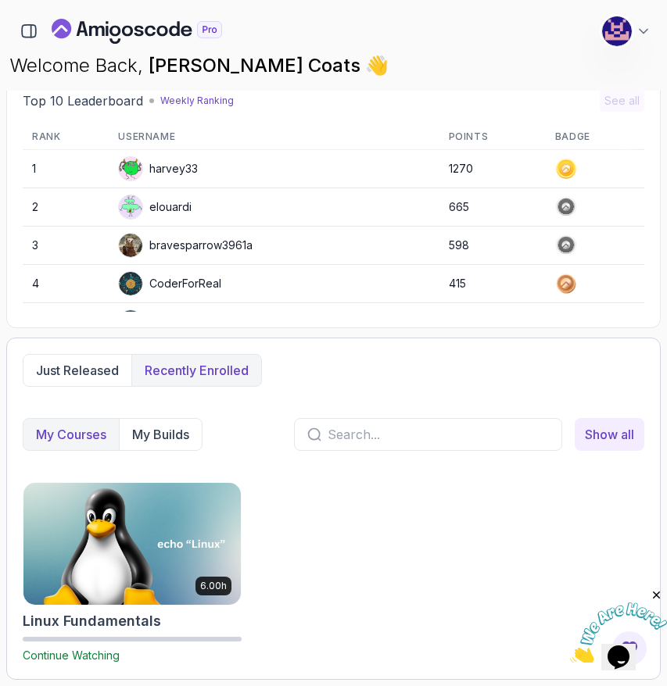
scroll to position [514, 0]
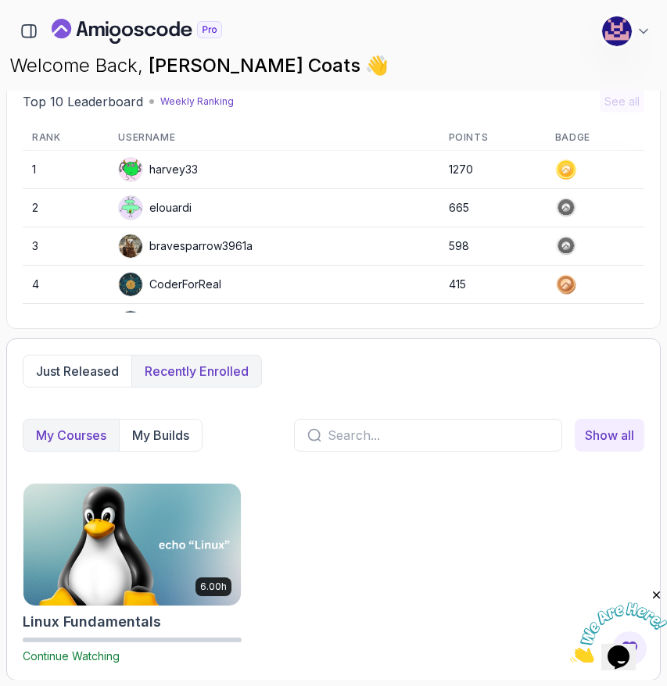
click at [164, 540] on img at bounding box center [132, 544] width 228 height 127
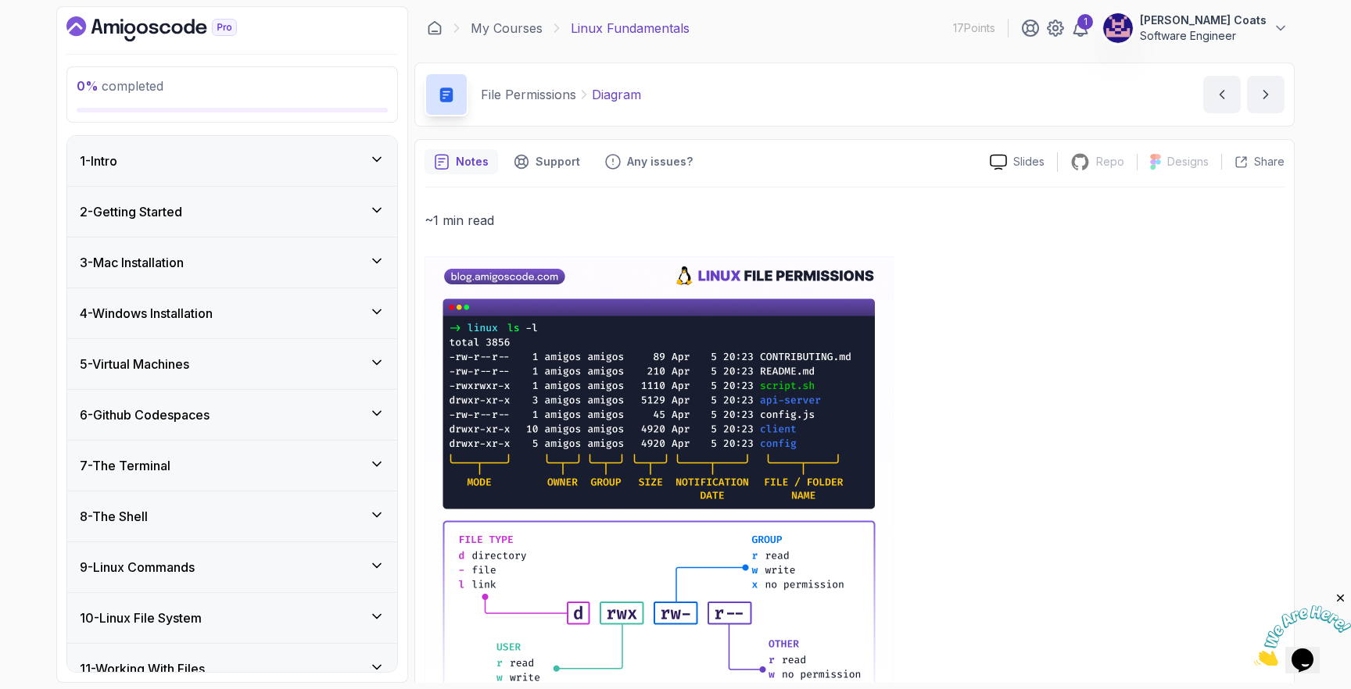
click at [213, 157] on div "1 - Intro" at bounding box center [232, 161] width 305 height 19
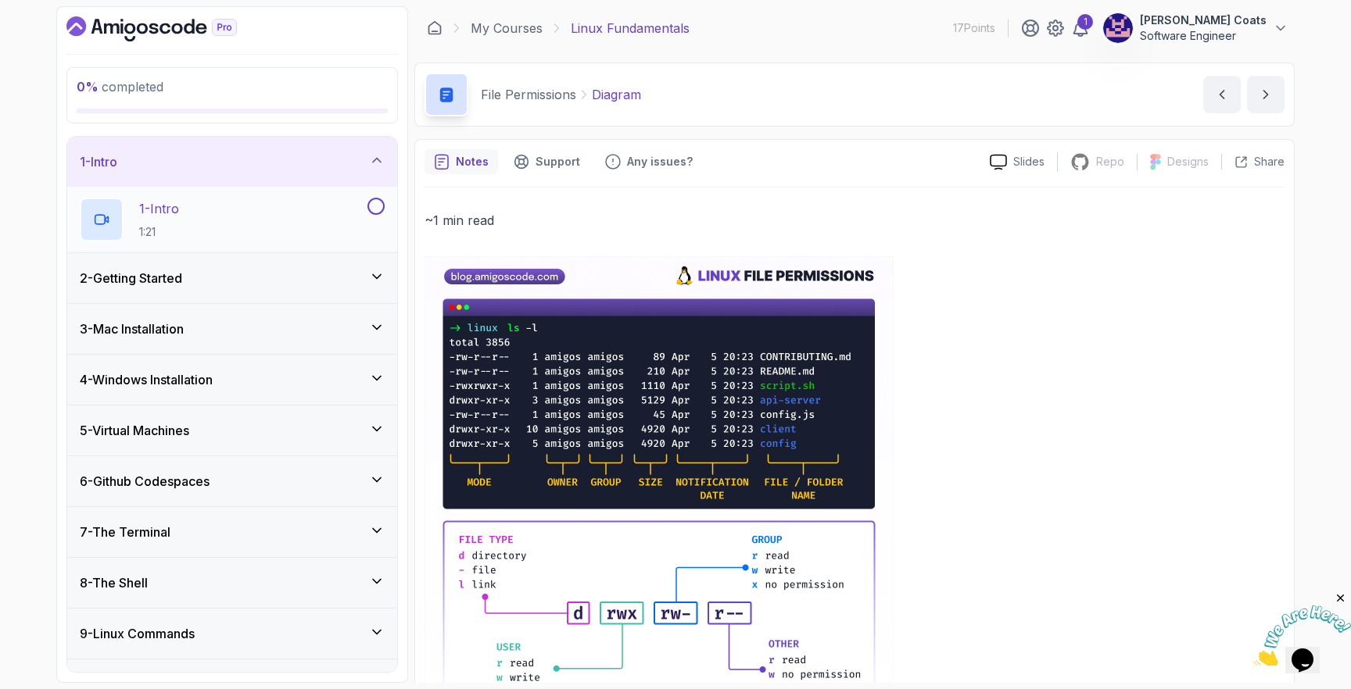
click at [192, 215] on div "1 - Intro 1:21" at bounding box center [222, 220] width 285 height 44
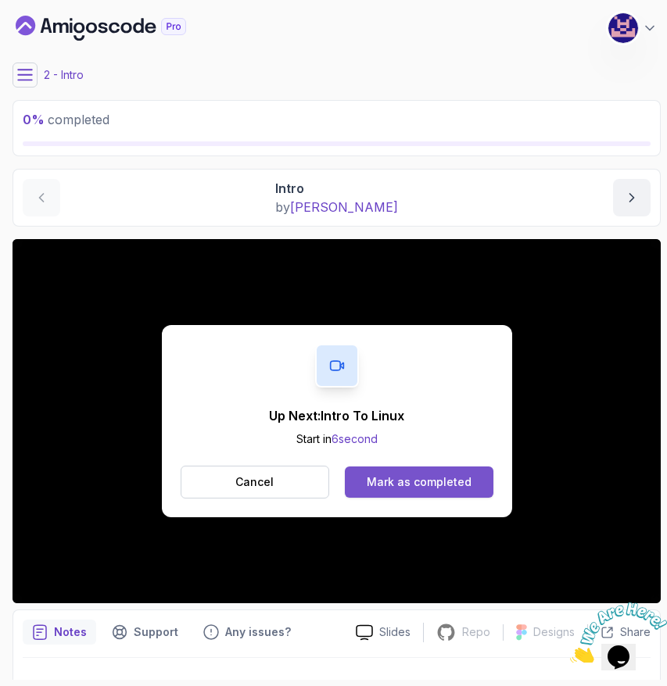
click at [397, 484] on div "Mark as completed" at bounding box center [419, 482] width 105 height 16
click at [426, 481] on div "Mark as completed" at bounding box center [419, 482] width 105 height 16
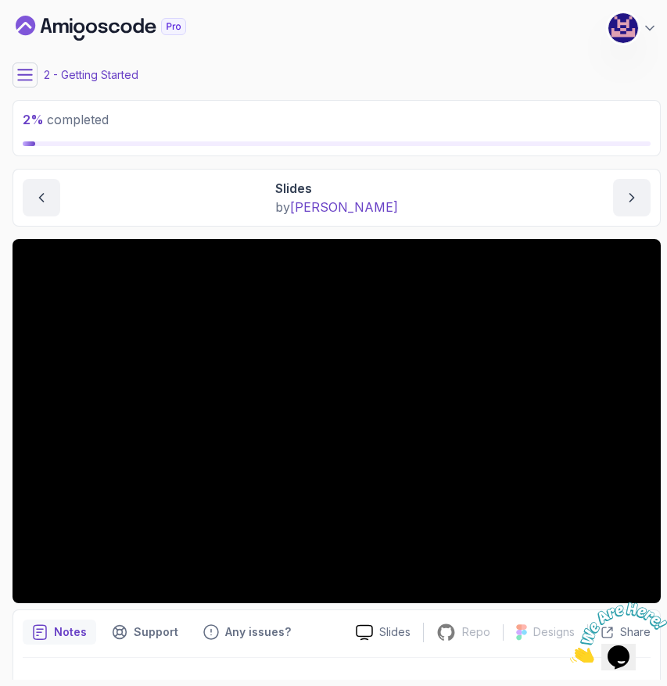
scroll to position [32, 0]
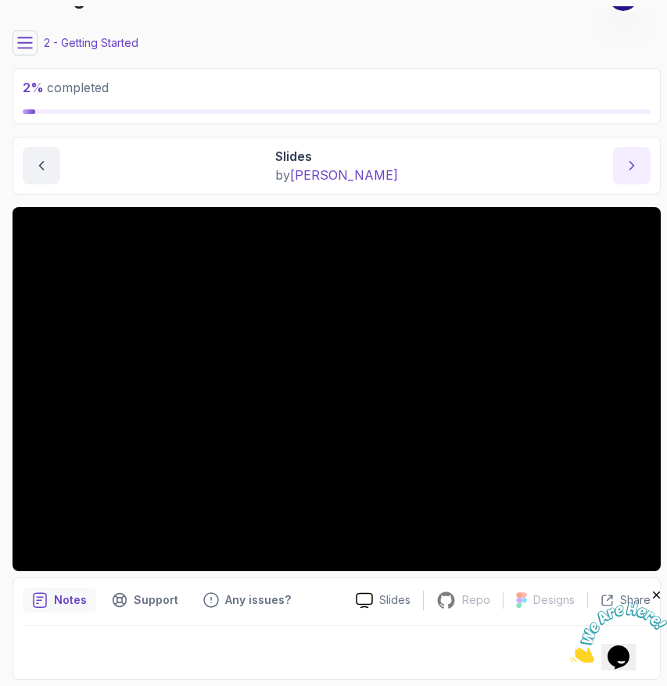
click at [641, 166] on button "next content" at bounding box center [632, 166] width 38 height 38
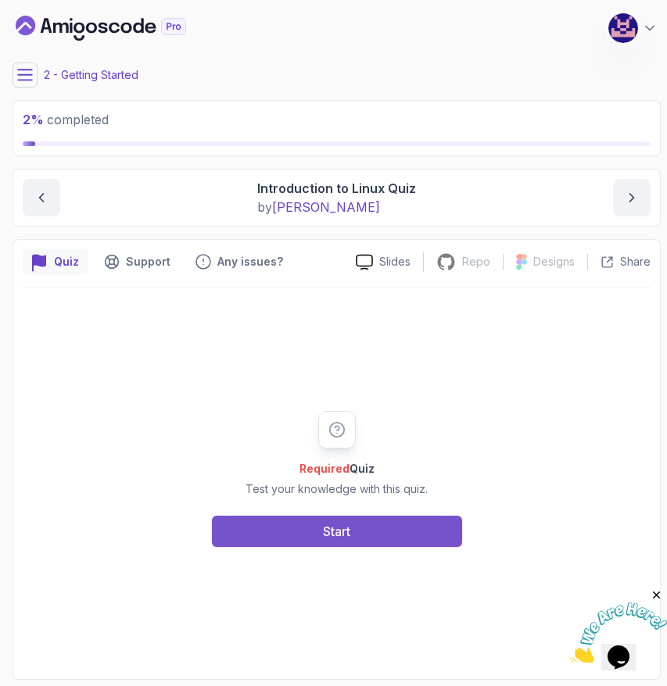
click at [367, 537] on button "Start" at bounding box center [337, 531] width 250 height 31
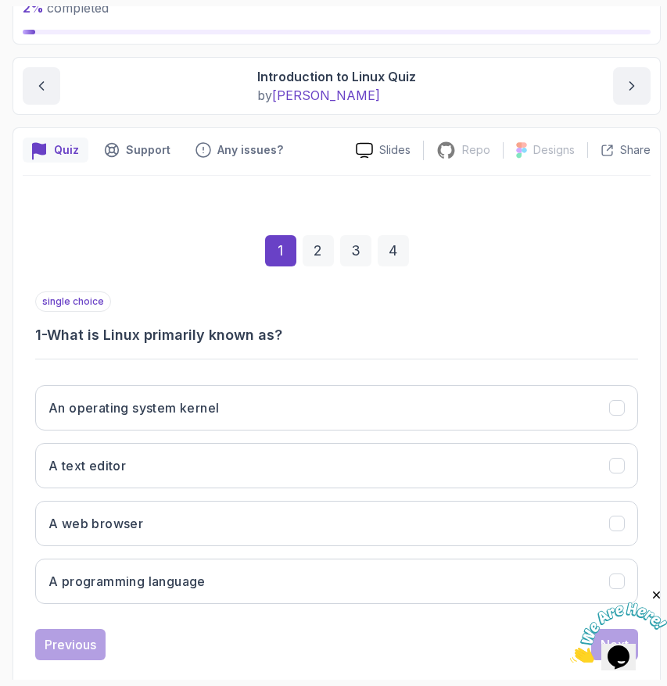
scroll to position [137, 0]
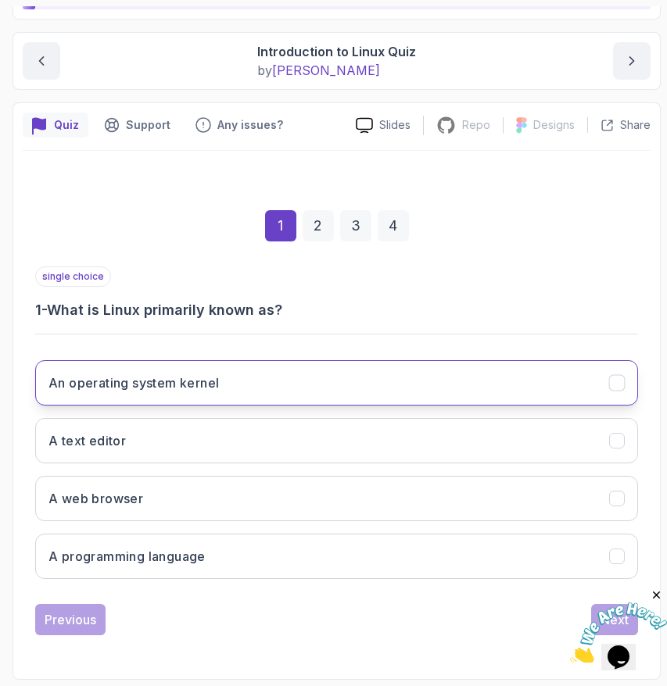
click at [414, 382] on button "An operating system kernel" at bounding box center [336, 382] width 603 height 45
click at [657, 595] on icon "Close" at bounding box center [657, 596] width 14 height 14
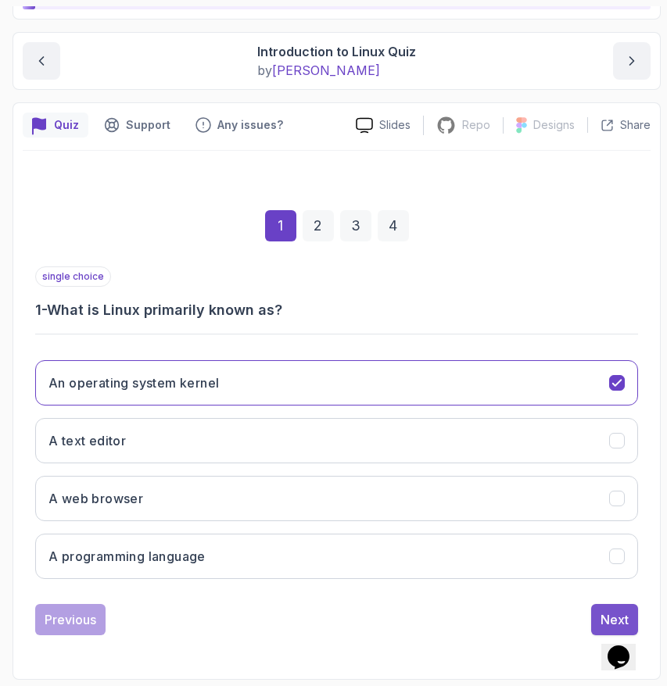
click at [621, 610] on button "Next" at bounding box center [614, 619] width 47 height 31
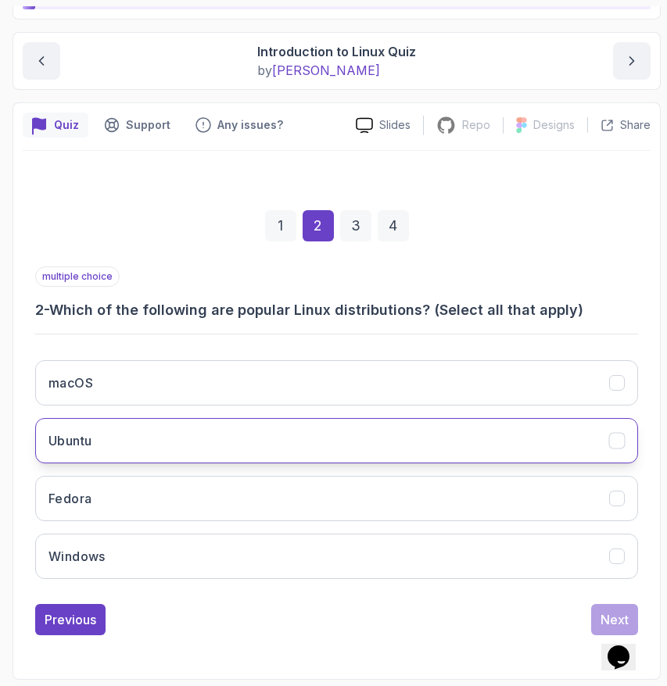
click at [198, 440] on button "Ubuntu" at bounding box center [336, 440] width 603 height 45
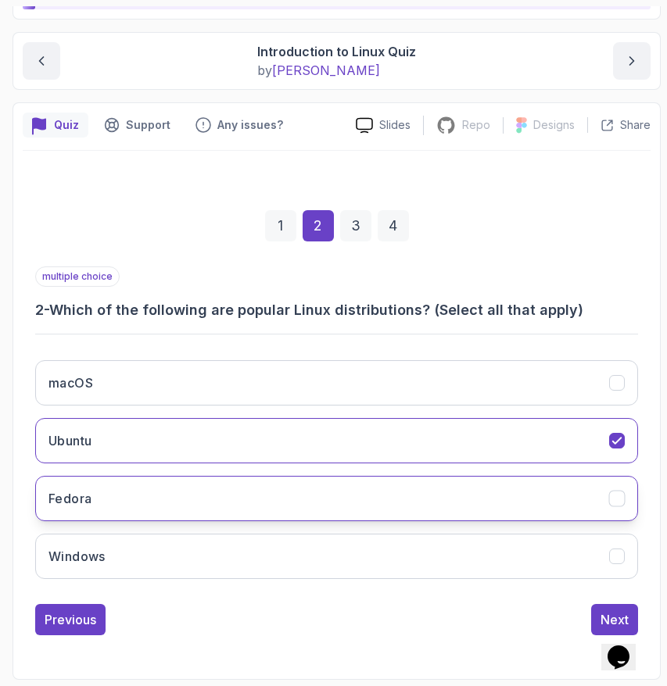
click at [203, 481] on button "Fedora" at bounding box center [336, 498] width 603 height 45
click at [612, 617] on div "Next" at bounding box center [614, 619] width 28 height 19
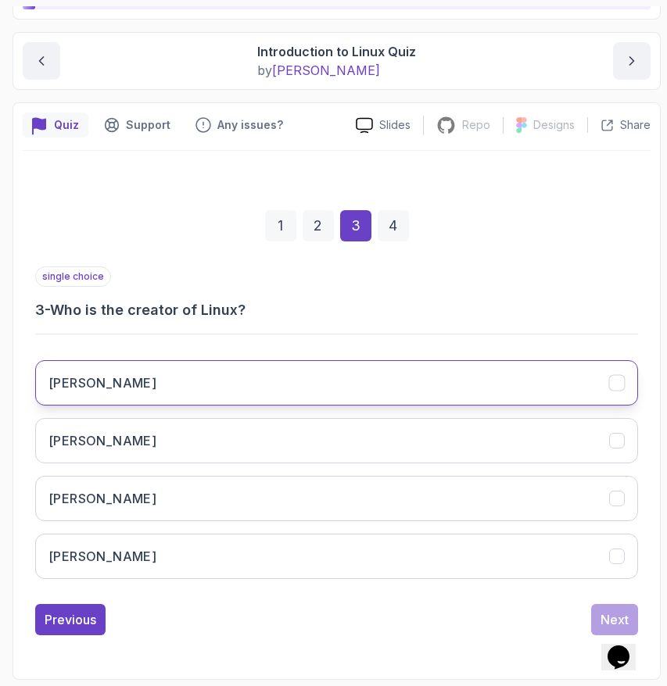
click at [264, 379] on button "Linus Torvalds" at bounding box center [336, 382] width 603 height 45
click at [625, 610] on div "Next" at bounding box center [614, 619] width 28 height 19
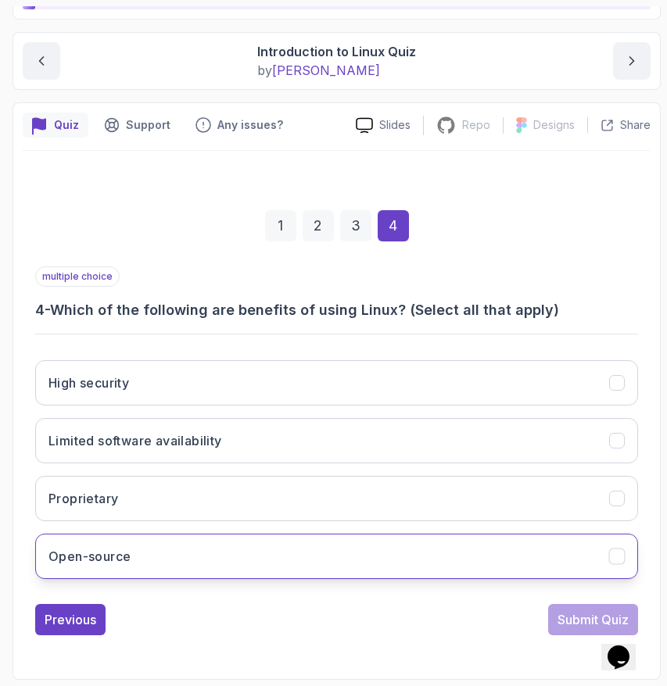
click at [211, 552] on button "Open-source" at bounding box center [336, 556] width 603 height 45
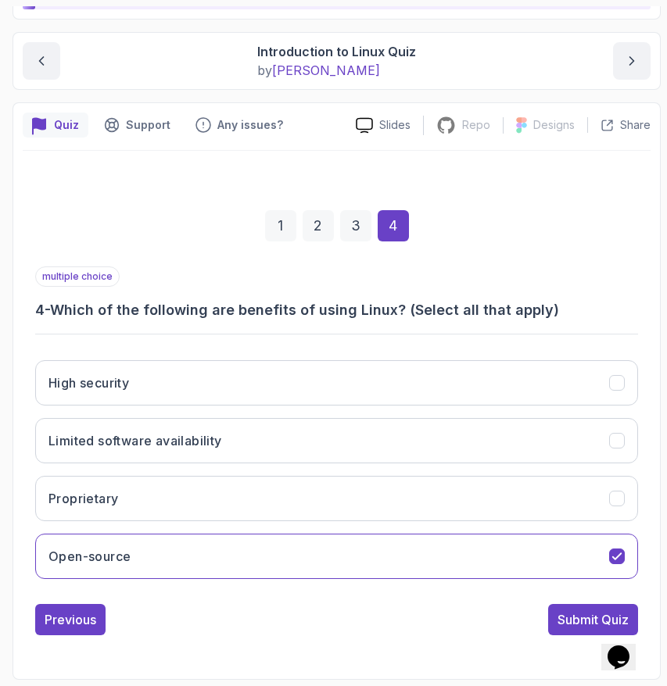
click at [189, 353] on div "High security Limited software availability Proprietary Open-source" at bounding box center [336, 470] width 603 height 244
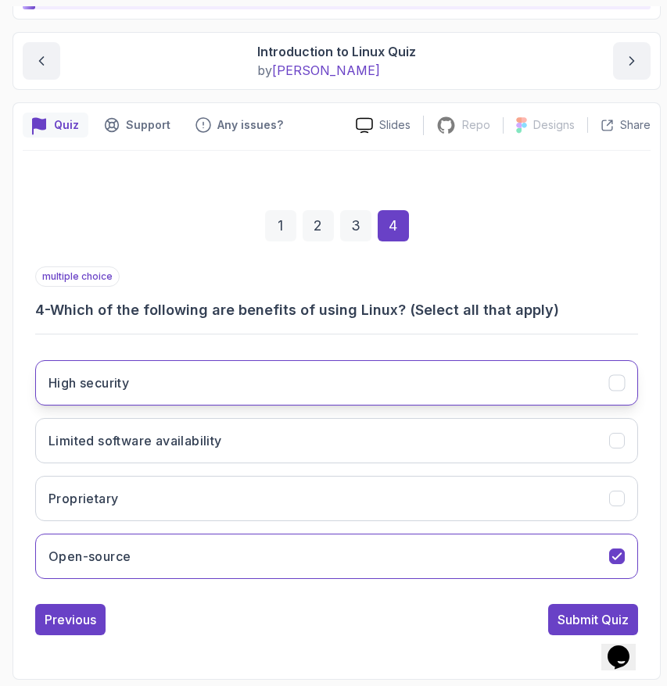
click at [191, 383] on button "High security" at bounding box center [336, 382] width 603 height 45
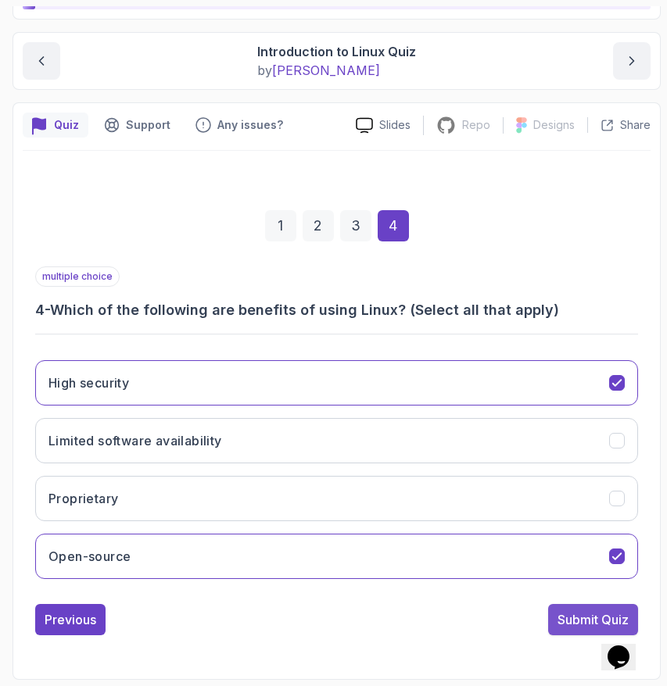
click at [574, 617] on div "Submit Quiz" at bounding box center [592, 619] width 71 height 19
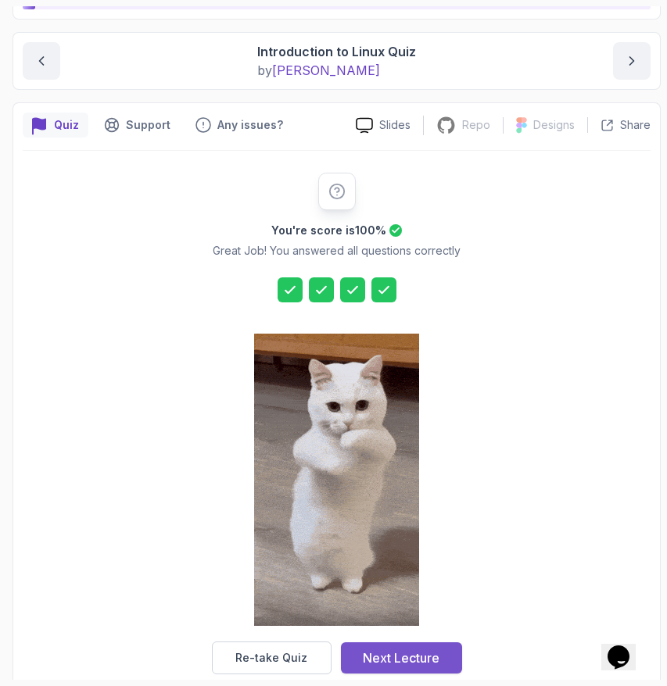
click at [403, 655] on div "Next Lecture" at bounding box center [401, 658] width 77 height 19
